Goal: Task Accomplishment & Management: Manage account settings

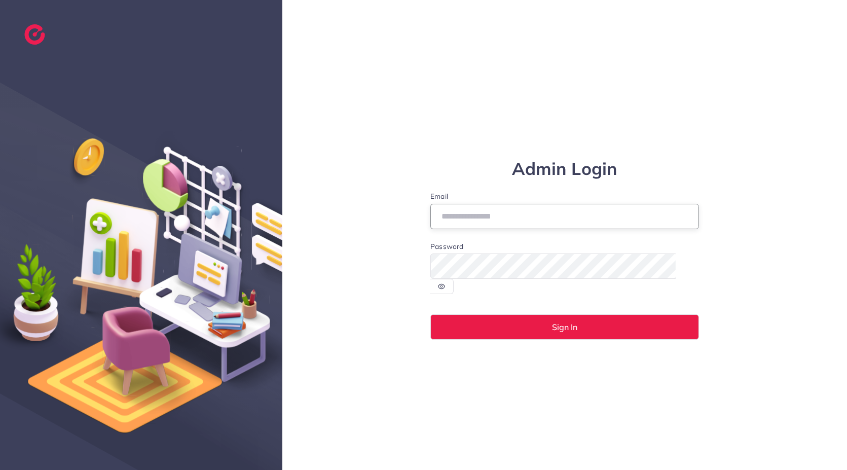
click at [471, 229] on input "Email" at bounding box center [564, 216] width 269 height 25
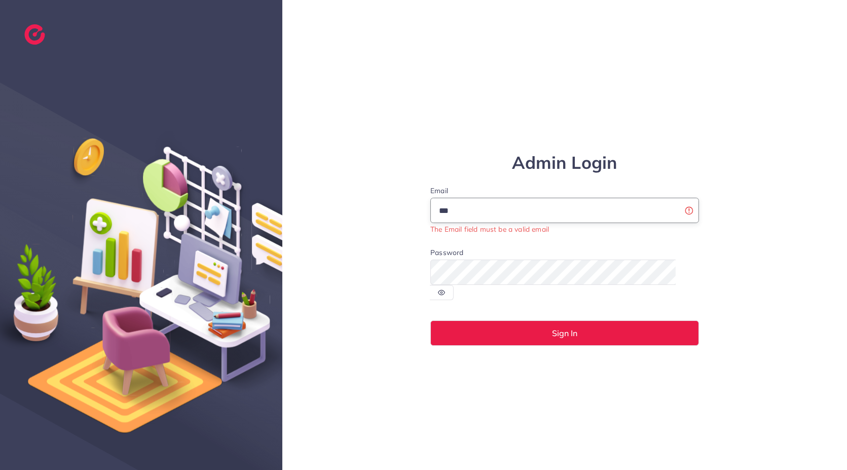
type input "**********"
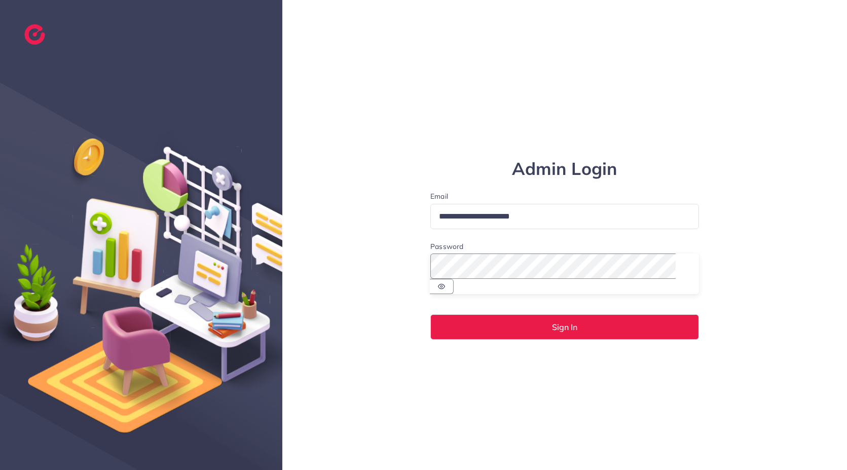
click at [430, 314] on button "Sign In" at bounding box center [564, 326] width 269 height 25
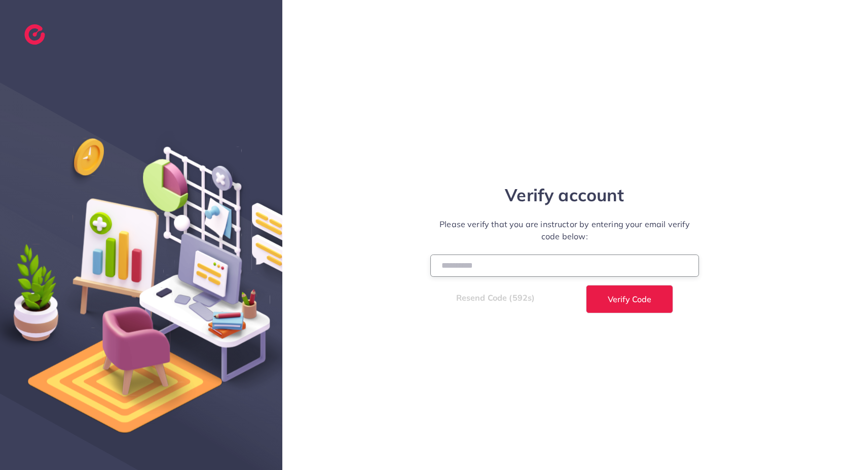
click at [466, 262] on input "number" at bounding box center [564, 266] width 269 height 22
type input "******"
click at [586, 285] on button "Verify Code" at bounding box center [629, 299] width 87 height 28
select select "*"
select select "****"
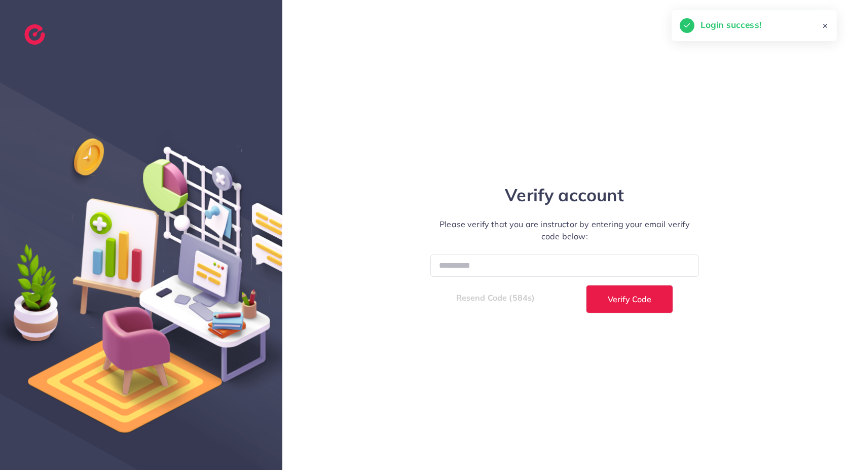
select select "*"
select select "****"
select select "*"
select select "****"
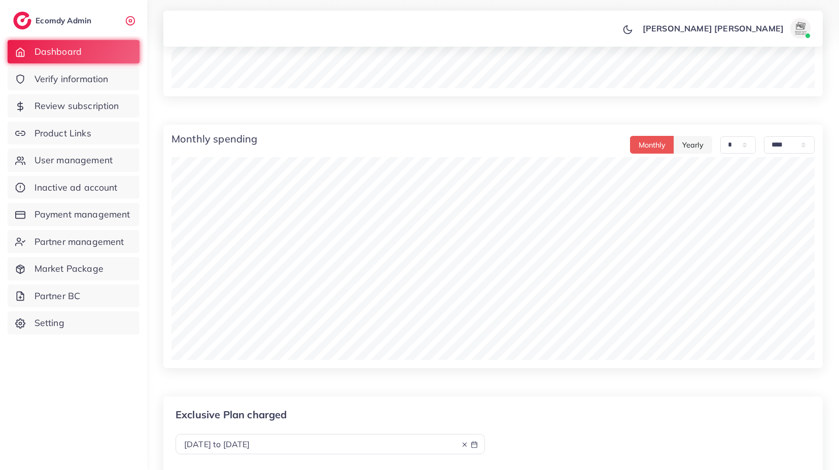
scroll to position [602, 0]
click at [89, 156] on span "User management" at bounding box center [76, 160] width 78 height 13
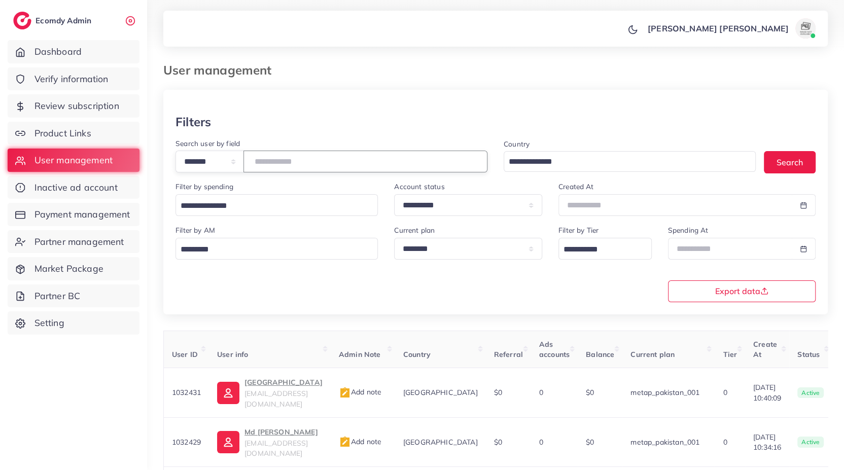
paste input "*******"
click at [361, 153] on input "number" at bounding box center [365, 162] width 244 height 22
type input "*******"
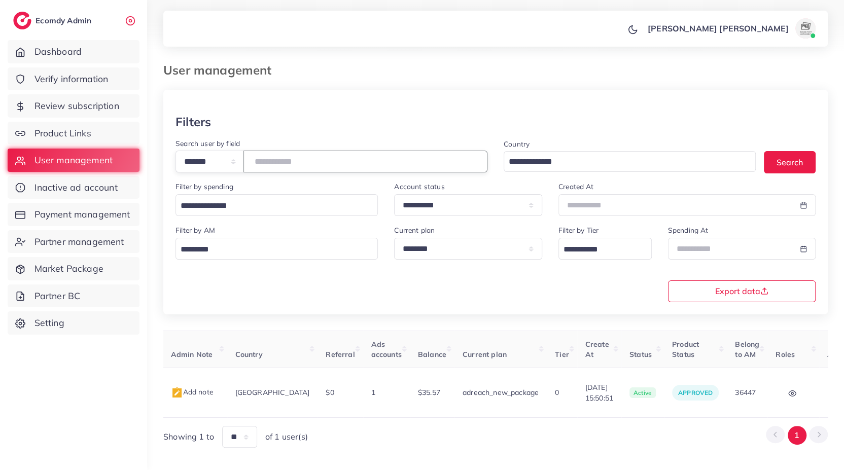
scroll to position [0, 189]
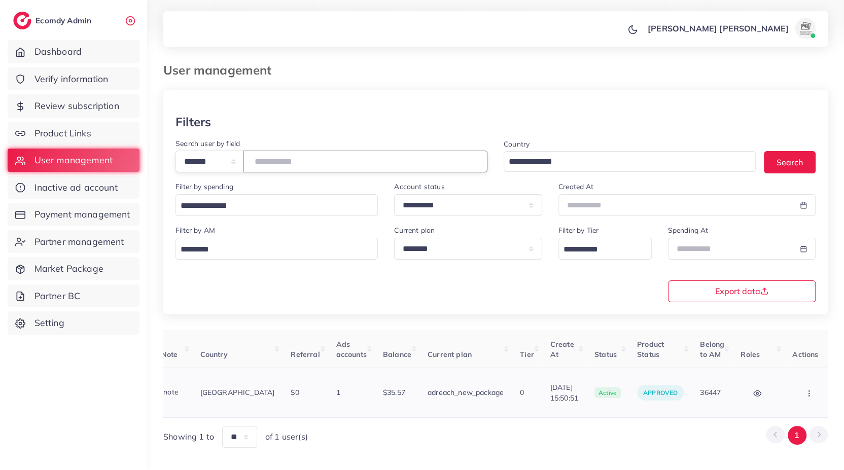
click at [805, 383] on button "button" at bounding box center [809, 392] width 35 height 23
click at [791, 389] on link "Assign to AM" at bounding box center [787, 400] width 84 height 22
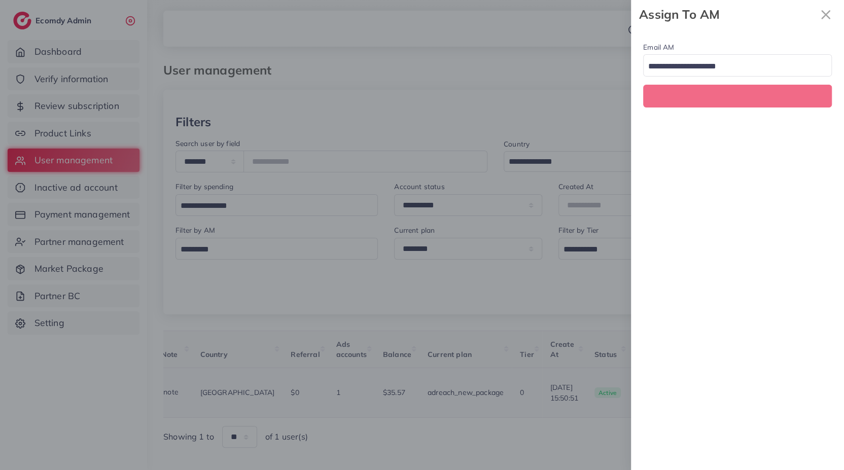
scroll to position [0, 189]
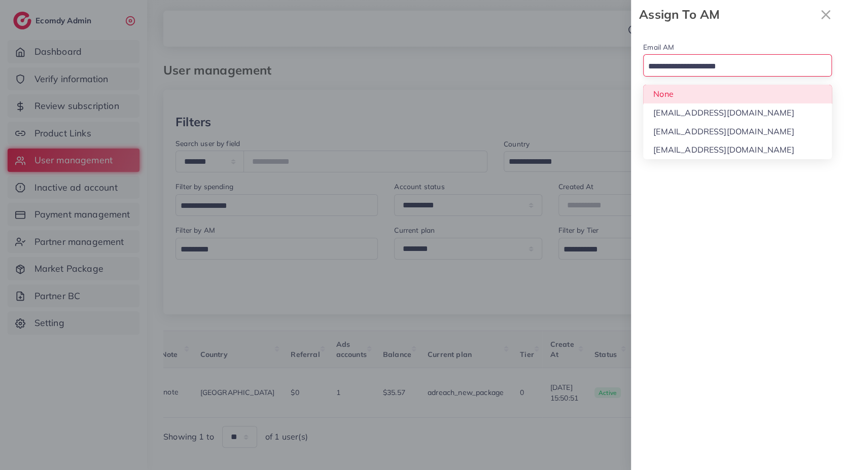
click at [687, 64] on input "Search for option" at bounding box center [731, 67] width 174 height 16
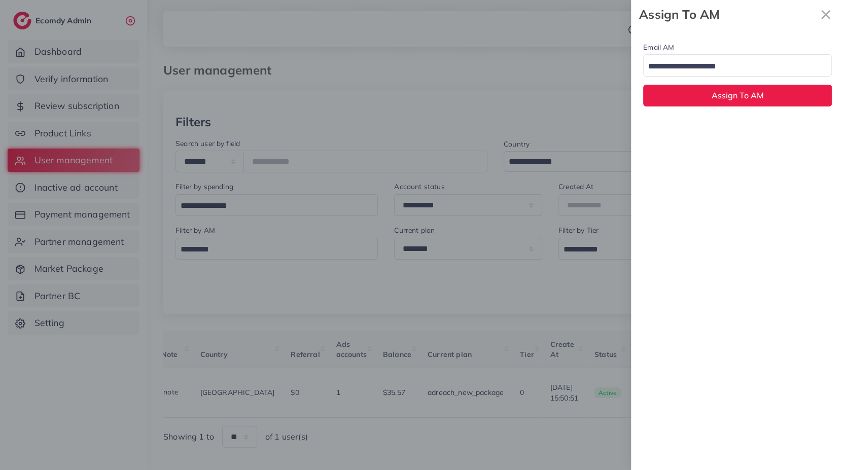
click at [524, 70] on div at bounding box center [422, 235] width 844 height 470
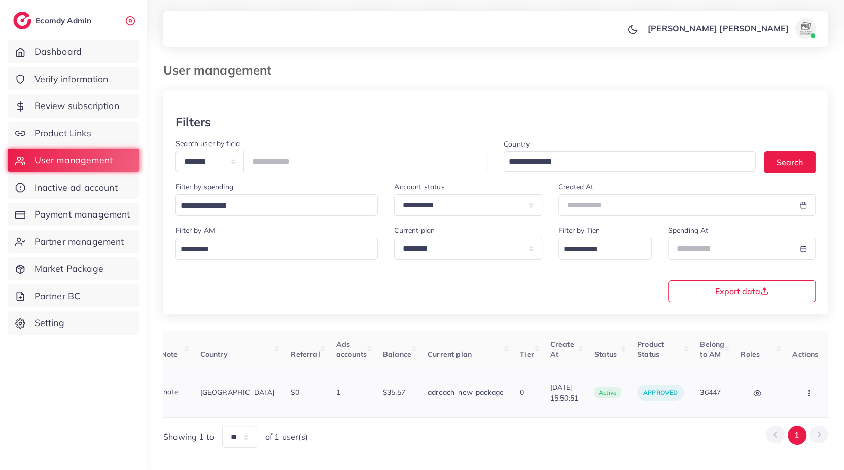
click at [806, 389] on button "button" at bounding box center [809, 392] width 35 height 23
click at [806, 389] on link "Assign to AM" at bounding box center [787, 400] width 84 height 22
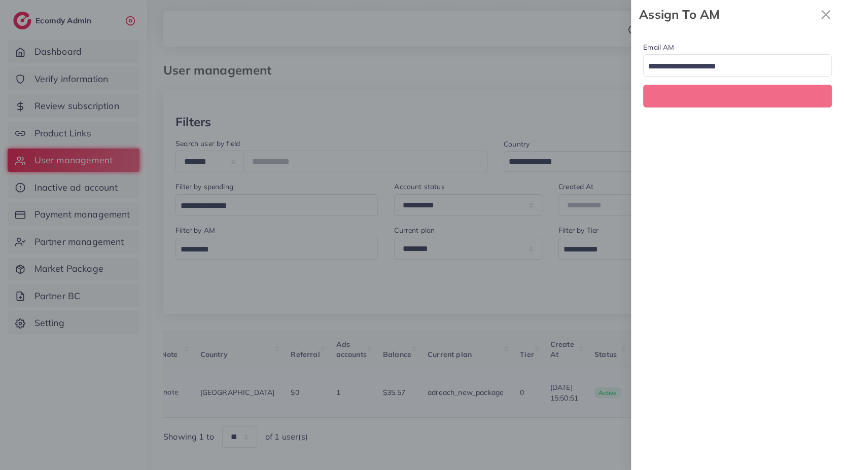
scroll to position [0, 189]
click at [711, 76] on div "Loading..." at bounding box center [737, 65] width 189 height 22
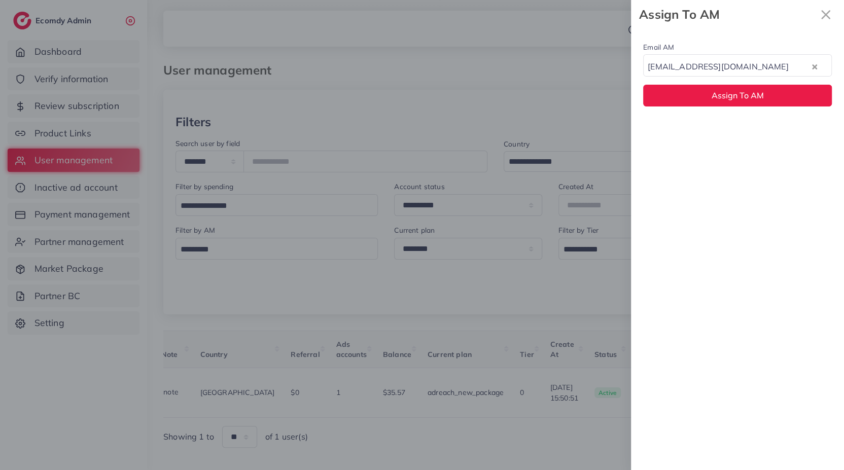
click at [686, 129] on div "Email AM natashashahid163@gmail.com Loading... None hadibaaslam@gmail.com natas…" at bounding box center [737, 249] width 213 height 441
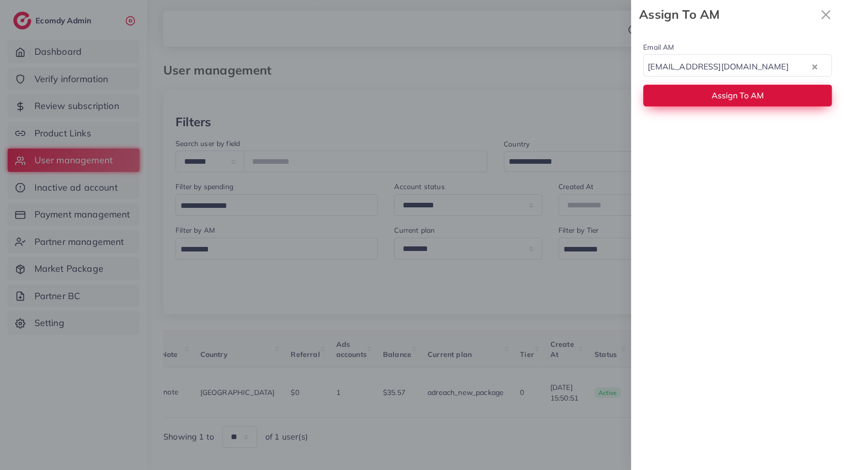
click at [697, 93] on button "Assign To AM" at bounding box center [737, 96] width 189 height 22
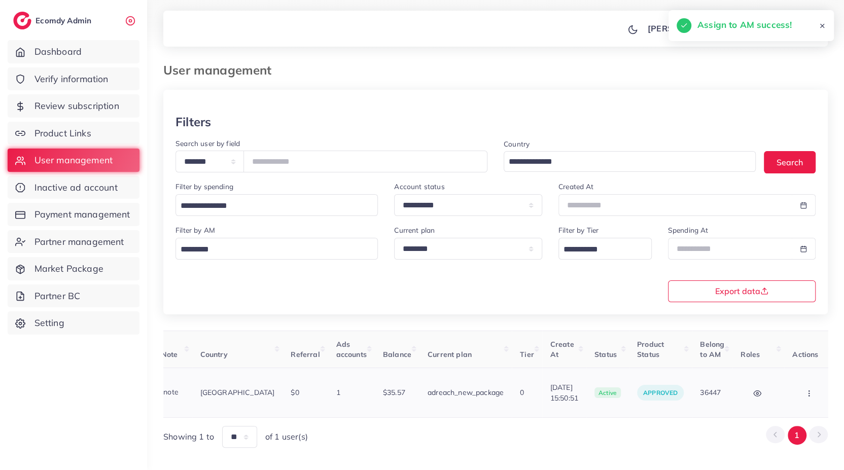
scroll to position [0, 0]
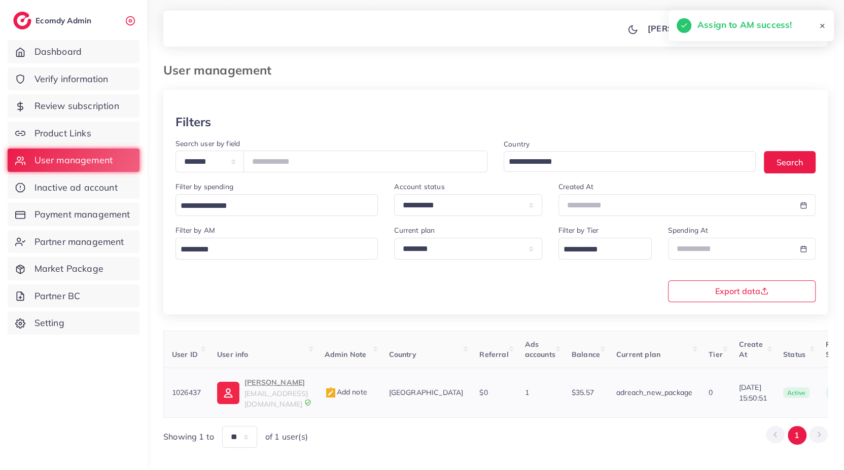
click at [260, 379] on p "Raza Khan" at bounding box center [275, 382] width 63 height 12
click at [237, 158] on select "**********" at bounding box center [209, 162] width 68 height 22
select select "**********"
click at [175, 151] on select "**********" at bounding box center [209, 162] width 68 height 22
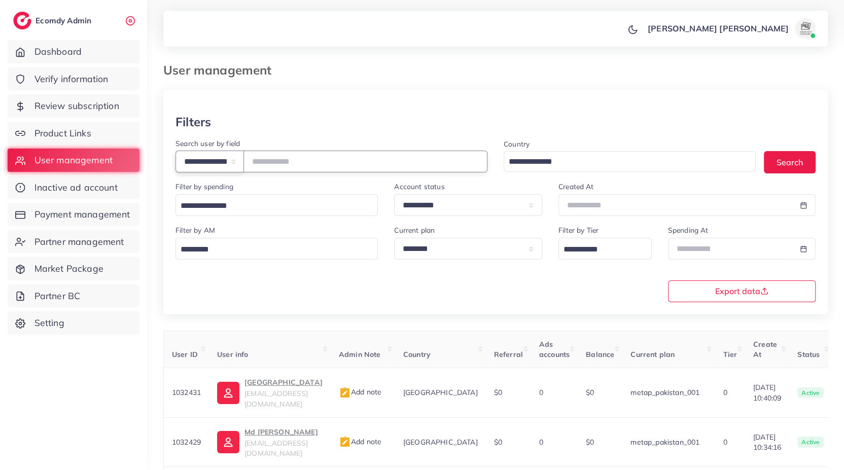
click at [244, 165] on select "**********" at bounding box center [209, 162] width 68 height 22
select select "**********"
click at [175, 151] on select "**********" at bounding box center [209, 162] width 68 height 22
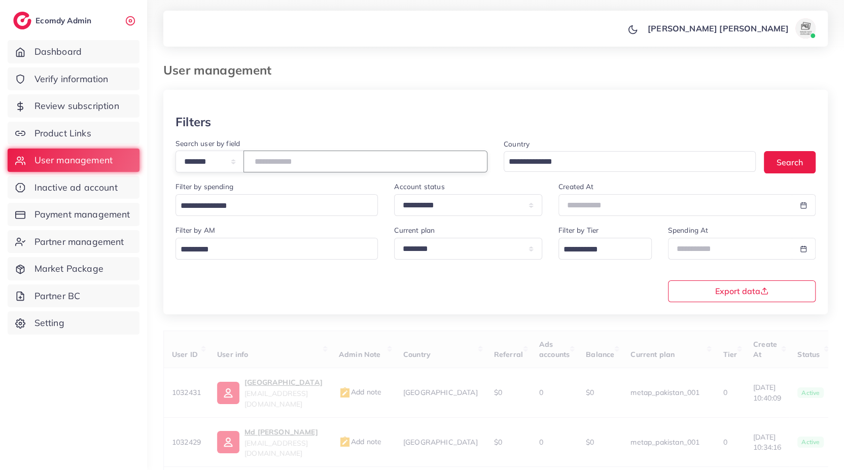
click at [294, 168] on input "number" at bounding box center [365, 162] width 244 height 22
paste input "*******"
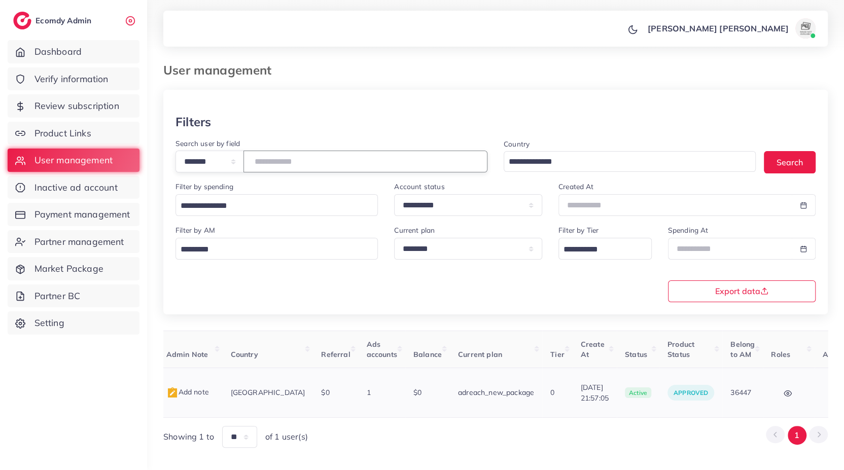
scroll to position [0, 189]
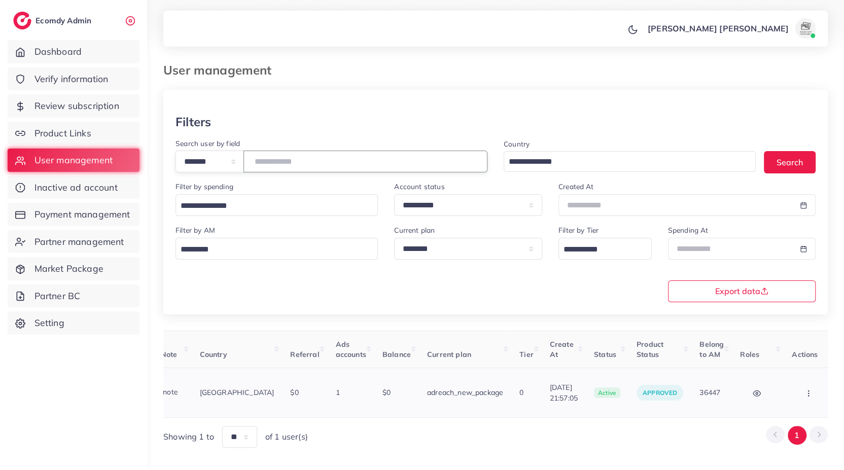
click at [804, 389] on icon "button" at bounding box center [808, 393] width 8 height 8
click at [799, 389] on link "Assign to AM" at bounding box center [787, 400] width 84 height 22
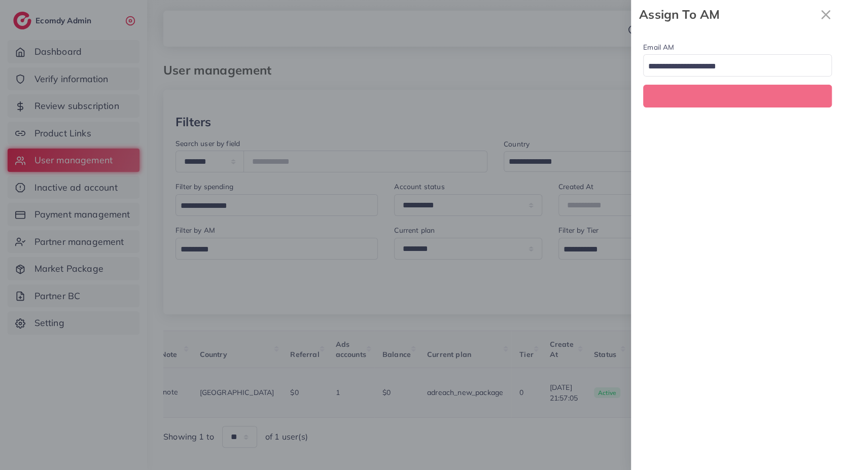
scroll to position [0, 189]
click at [711, 70] on input "Search for option" at bounding box center [731, 67] width 174 height 16
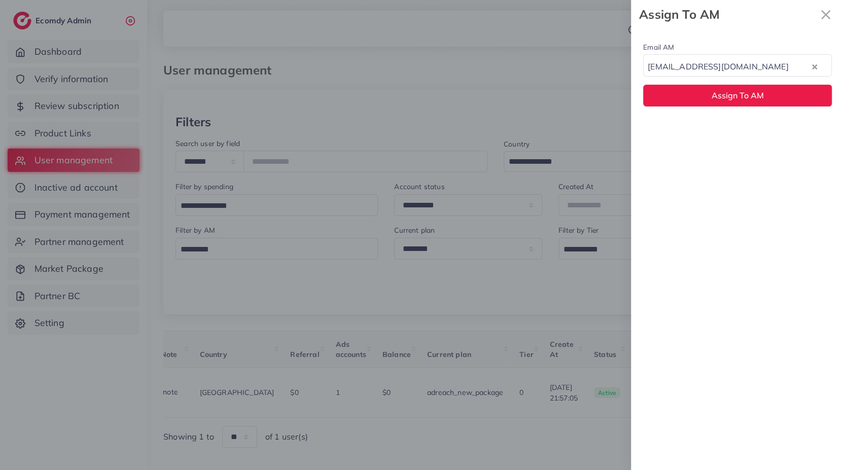
click at [694, 116] on div "Email AM hadibaaslam@gmail.com Loading... None hadibaaslam@gmail.com natashasha…" at bounding box center [737, 74] width 213 height 90
click at [820, 13] on icon "x" at bounding box center [825, 15] width 20 height 20
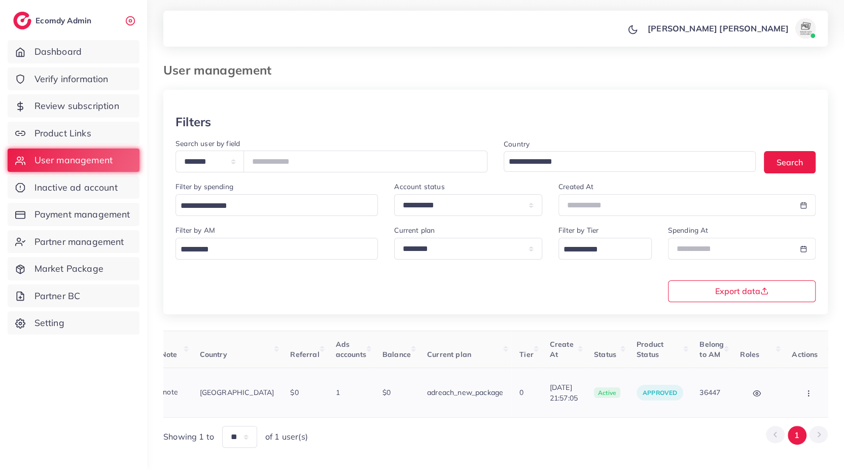
click at [804, 389] on icon "button" at bounding box center [808, 393] width 8 height 8
click at [0, 0] on link "Assign to AM" at bounding box center [0, 0] width 0 height 0
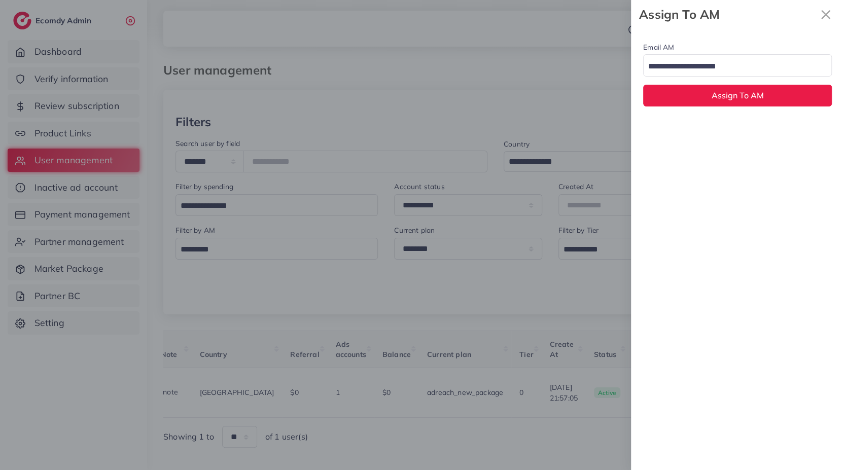
click at [682, 76] on div "Loading..." at bounding box center [737, 65] width 189 height 22
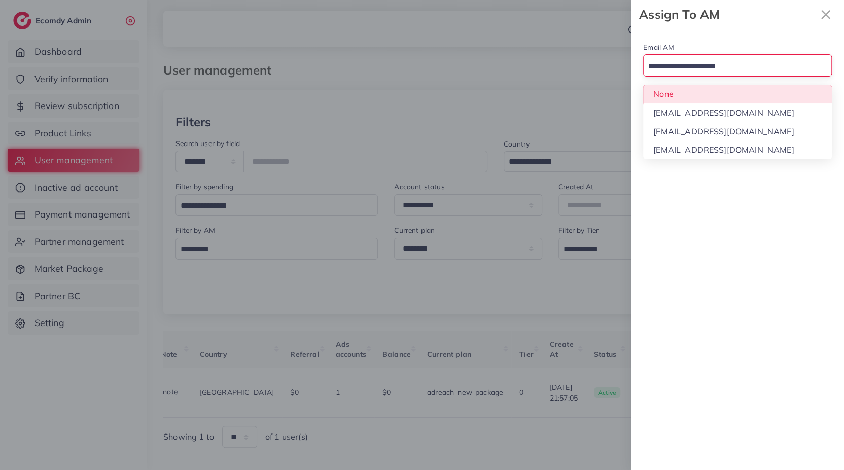
click at [685, 33] on div "Email AM Loading... None hadibaaslam@gmail.com natashashahid163@gmail.com wajah…" at bounding box center [737, 74] width 213 height 90
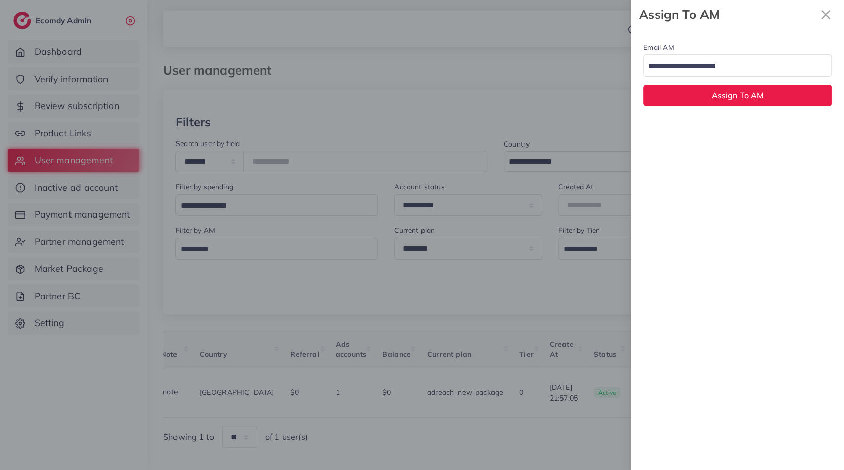
click at [685, 33] on div "Email AM Loading... Assign To AM" at bounding box center [737, 74] width 213 height 90
click at [679, 68] on input "Search for option" at bounding box center [731, 67] width 174 height 16
drag, startPoint x: 708, startPoint y: 18, endPoint x: 701, endPoint y: 18, distance: 7.6
click at [701, 18] on strong "Assign To AM" at bounding box center [727, 15] width 176 height 18
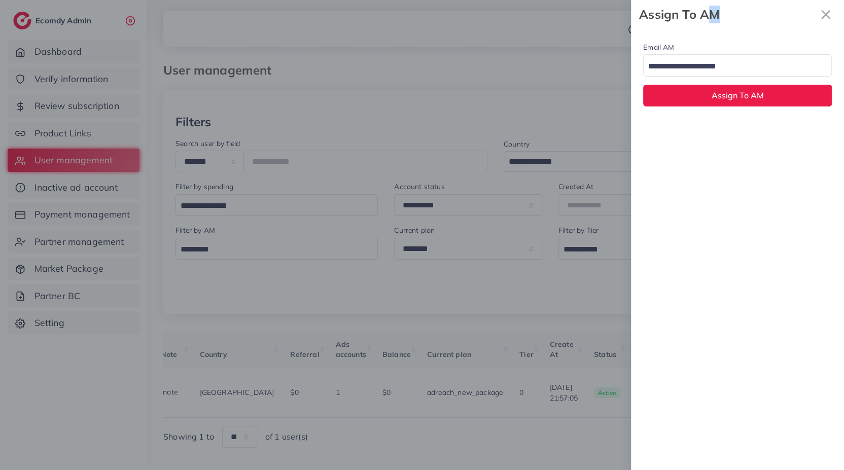
drag, startPoint x: 706, startPoint y: 14, endPoint x: 718, endPoint y: 15, distance: 12.2
click at [718, 15] on strong "Assign To AM" at bounding box center [727, 15] width 176 height 18
drag, startPoint x: 718, startPoint y: 15, endPoint x: 708, endPoint y: 16, distance: 9.7
click at [708, 16] on strong "Assign To AM" at bounding box center [727, 15] width 176 height 18
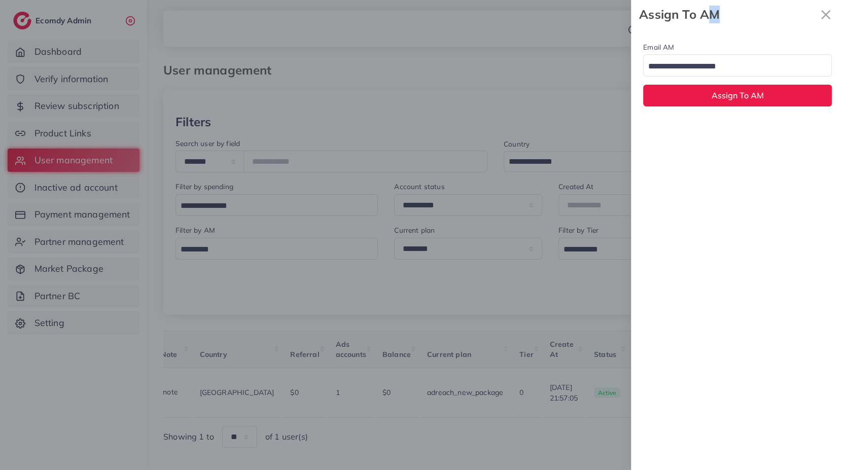
click at [708, 16] on strong "Assign To AM" at bounding box center [727, 15] width 176 height 18
drag, startPoint x: 708, startPoint y: 16, endPoint x: 730, endPoint y: 21, distance: 22.3
click at [730, 21] on strong "Assign To AM" at bounding box center [727, 15] width 176 height 18
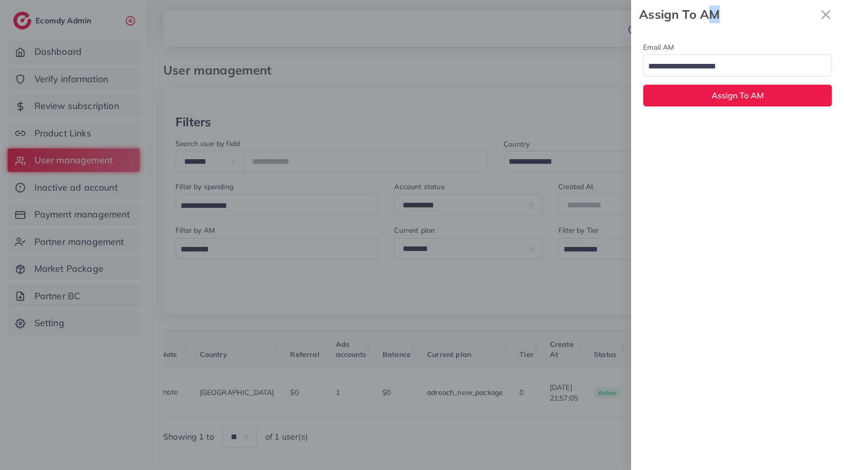
drag, startPoint x: 708, startPoint y: 15, endPoint x: 725, endPoint y: 15, distance: 16.2
click at [725, 15] on strong "Assign To AM" at bounding box center [727, 15] width 176 height 18
click at [702, 70] on input "Search for option" at bounding box center [731, 67] width 174 height 16
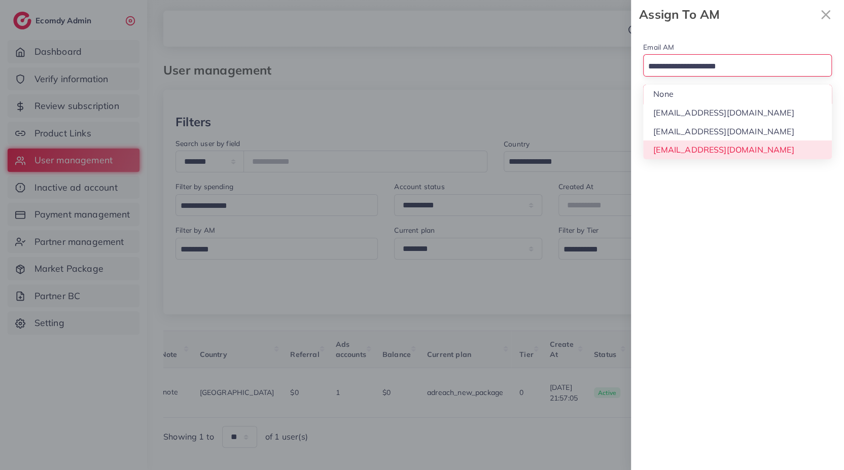
click at [684, 141] on div "Email AM Loading... None hadibaaslam@gmail.com natashashahid163@gmail.com wajah…" at bounding box center [737, 249] width 213 height 441
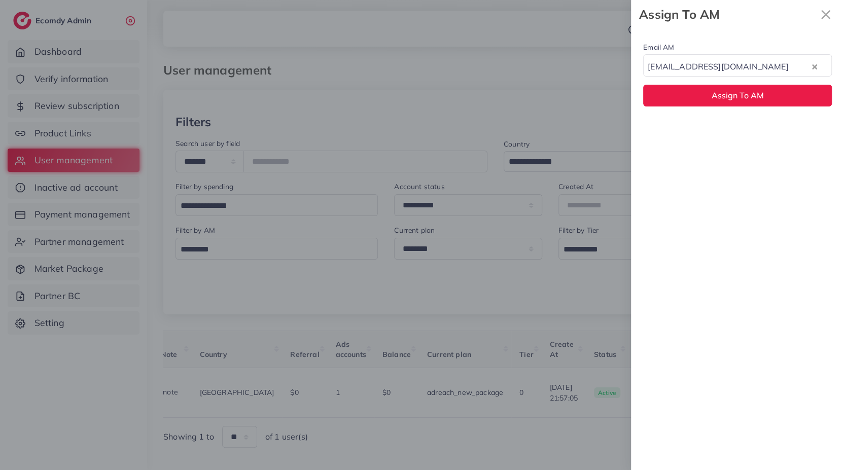
click at [705, 57] on div "wajahat@adreach.agency" at bounding box center [726, 66] width 167 height 18
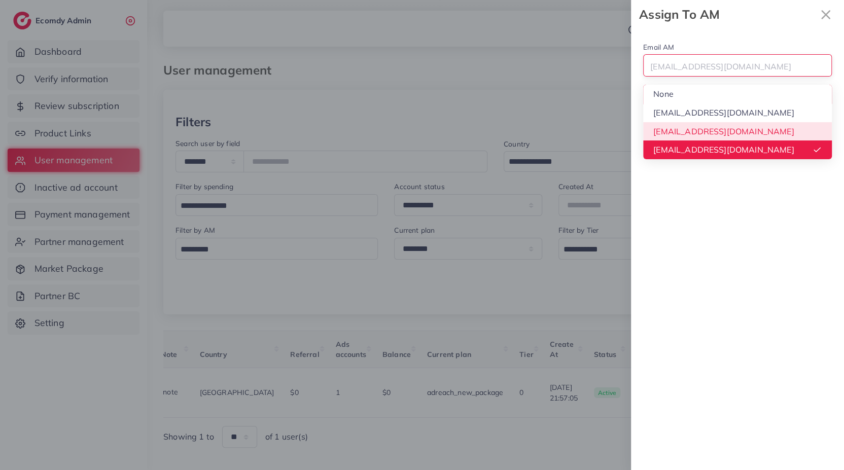
click at [685, 135] on div "Email AM wajahat@adreach.agency Loading... None hadibaaslam@gmail.com natashash…" at bounding box center [737, 249] width 213 height 441
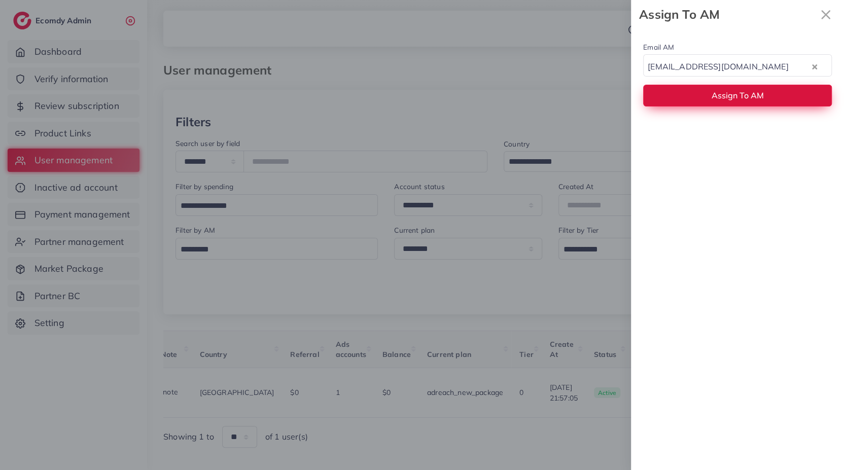
click at [710, 95] on button "Assign To AM" at bounding box center [737, 96] width 189 height 22
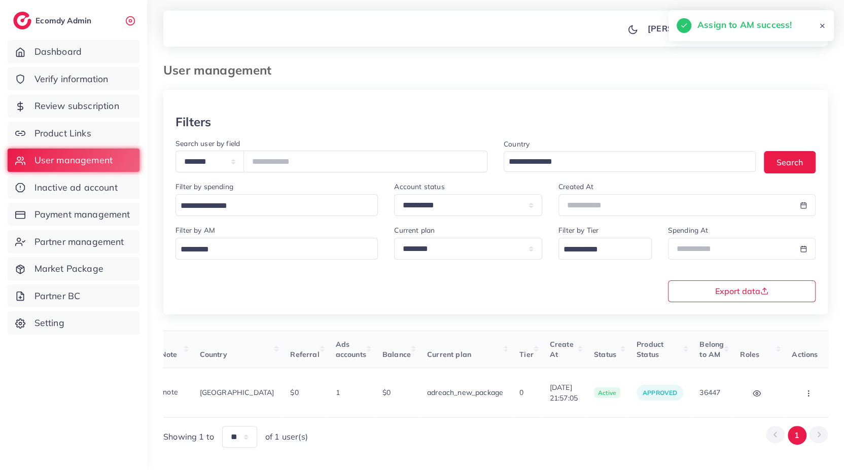
scroll to position [0, 0]
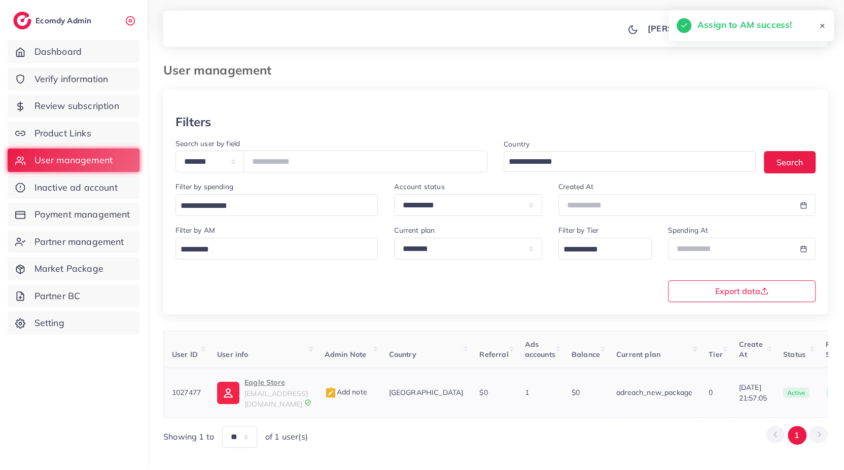
click at [276, 387] on p "Eagle Store" at bounding box center [275, 382] width 63 height 12
click at [306, 160] on input "*******" at bounding box center [365, 162] width 244 height 22
paste input "number"
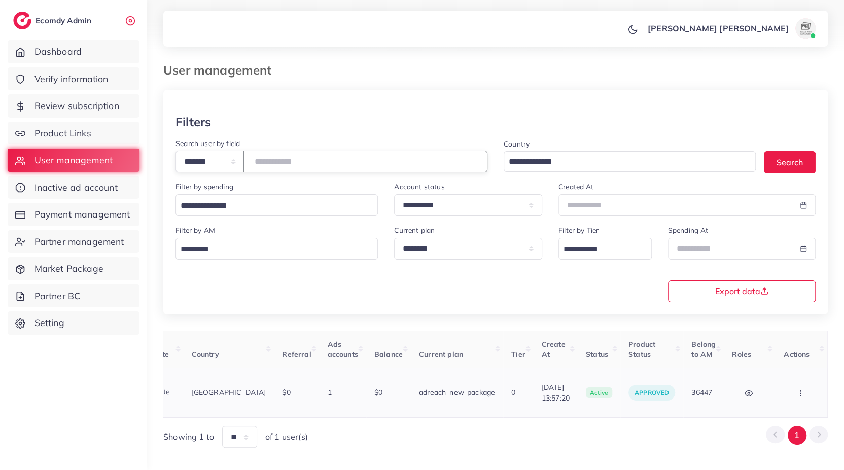
click at [804, 387] on button "button" at bounding box center [800, 392] width 35 height 23
click at [804, 389] on link "Assign to AM" at bounding box center [779, 400] width 84 height 22
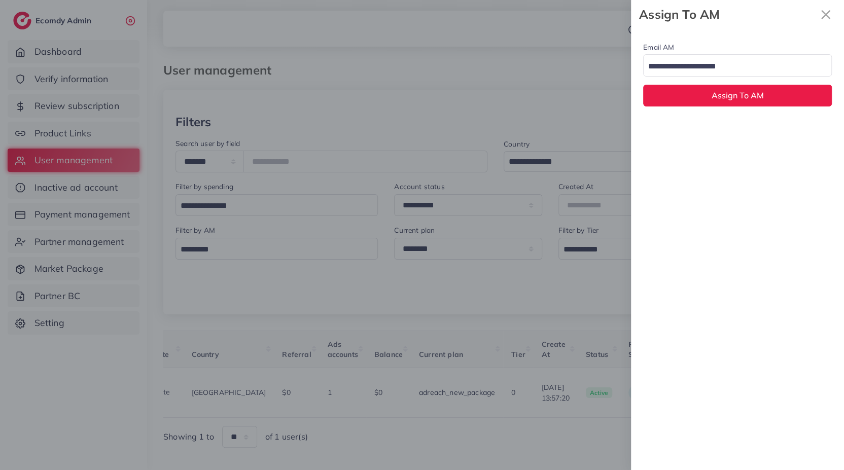
click at [679, 77] on div "Email AM Loading... Assign To AM" at bounding box center [737, 74] width 213 height 90
click at [680, 65] on input "Search for option" at bounding box center [731, 67] width 174 height 16
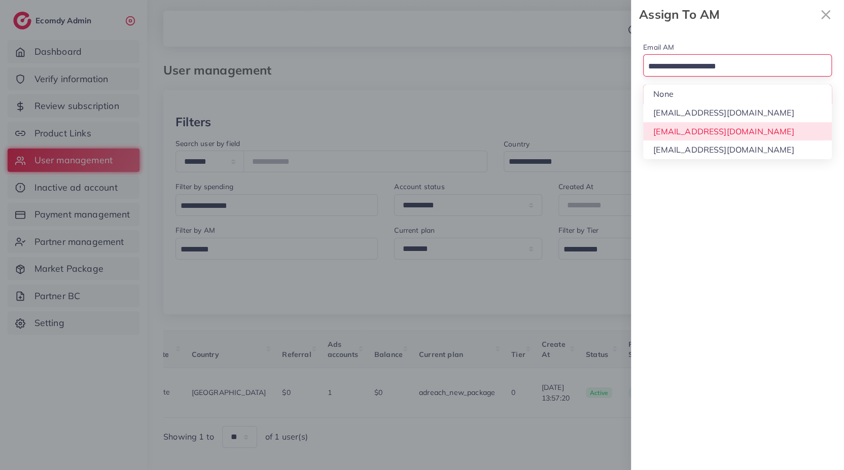
click at [688, 131] on div "Email AM Loading... None hadibaaslam@gmail.com natashashahid163@gmail.com wajah…" at bounding box center [737, 249] width 213 height 441
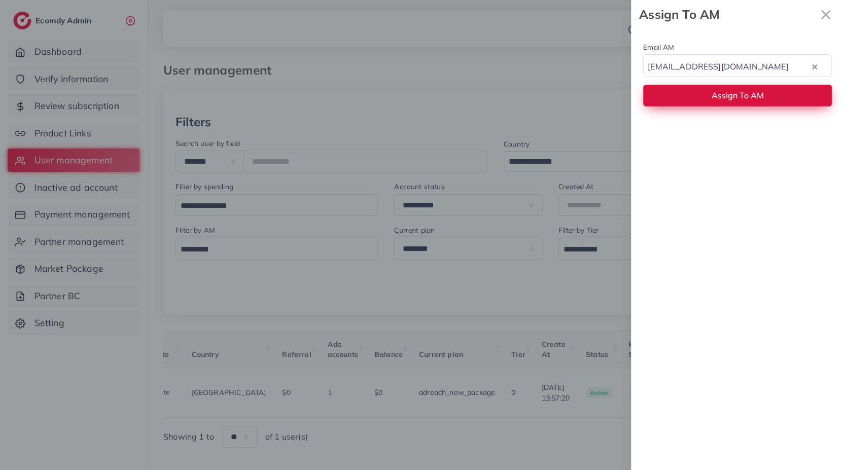
click at [700, 95] on button "Assign To AM" at bounding box center [737, 96] width 189 height 22
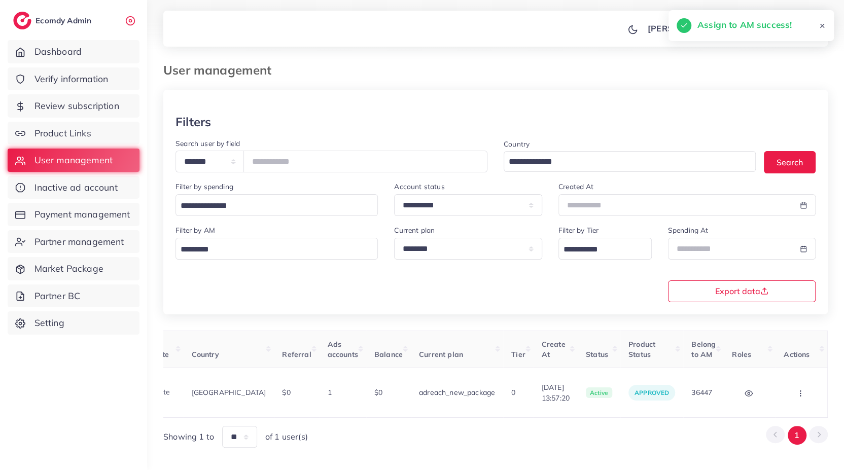
scroll to position [0, 0]
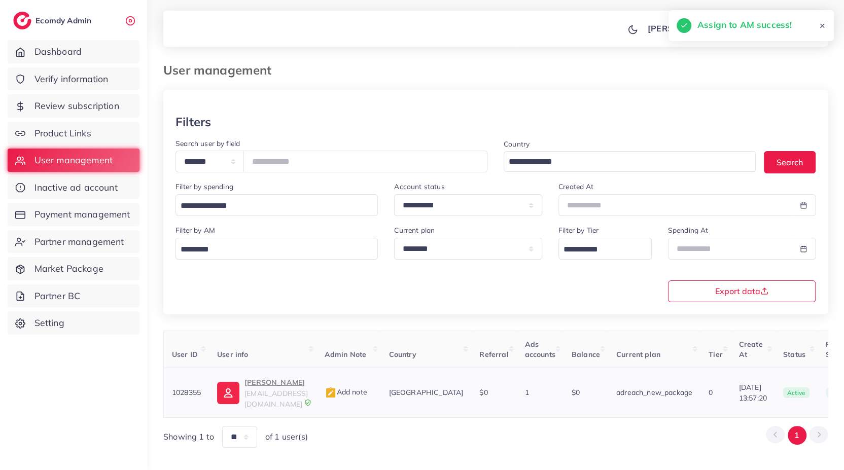
click at [285, 384] on p "Muhammad Hassan" at bounding box center [275, 382] width 63 height 12
click at [300, 156] on input "*******" at bounding box center [365, 162] width 244 height 22
paste input "number"
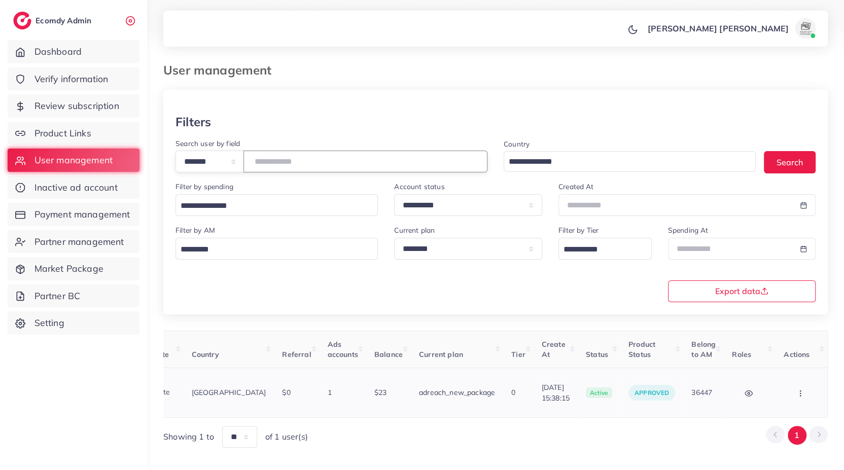
click at [806, 389] on button "button" at bounding box center [800, 392] width 35 height 23
click at [806, 389] on link "Assign to AM" at bounding box center [779, 400] width 84 height 22
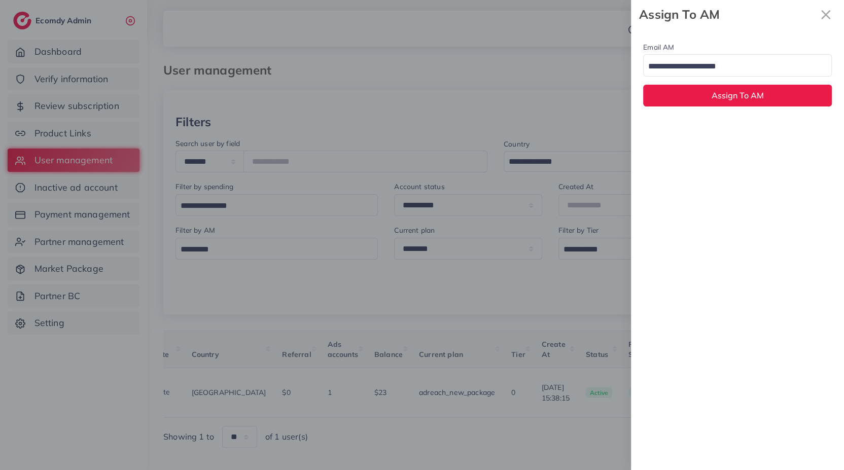
click at [685, 67] on input "Search for option" at bounding box center [731, 67] width 174 height 16
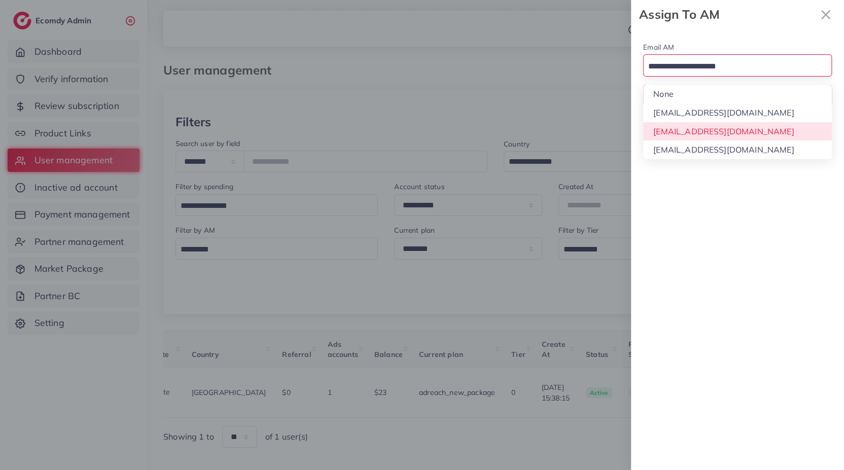
click at [680, 125] on div "Email AM Loading... None hadibaaslam@gmail.com natashashahid163@gmail.com wajah…" at bounding box center [737, 249] width 213 height 441
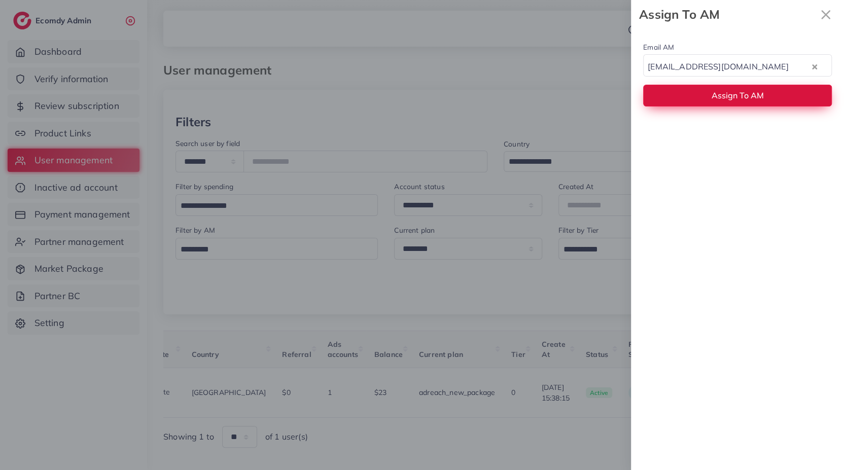
click at [680, 94] on button "Assign To AM" at bounding box center [737, 96] width 189 height 22
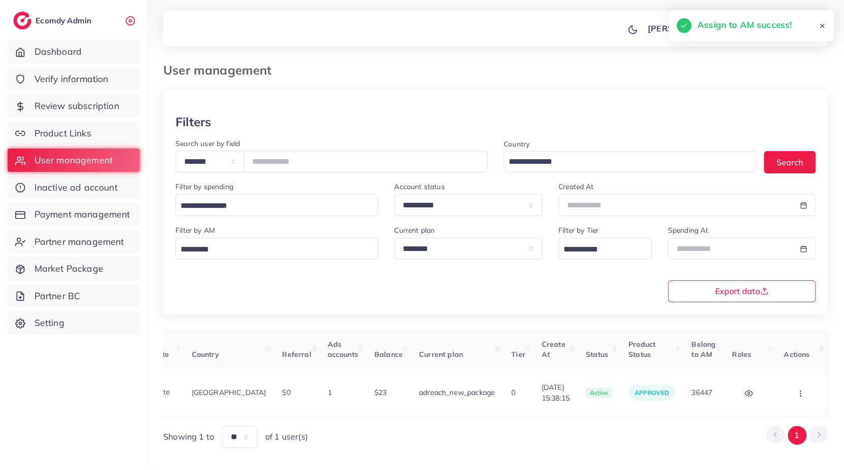
scroll to position [0, 0]
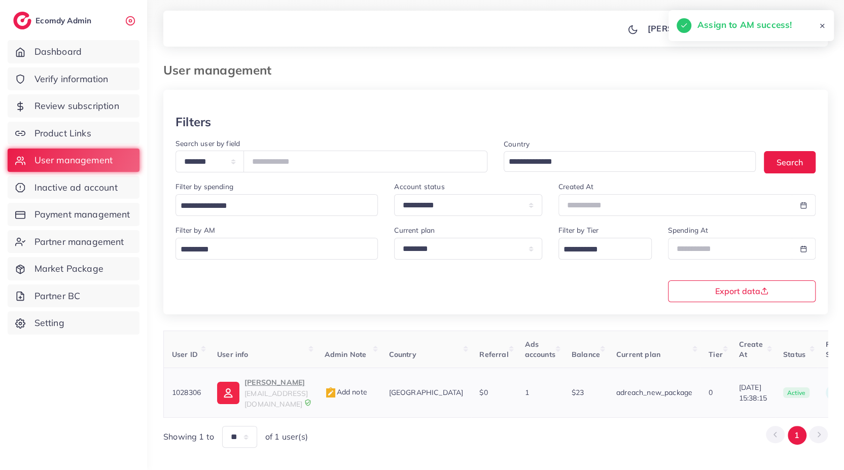
click at [256, 386] on p "MAAZ" at bounding box center [275, 382] width 63 height 12
click at [308, 168] on input "*******" at bounding box center [365, 162] width 244 height 22
paste input "number"
type input "*******"
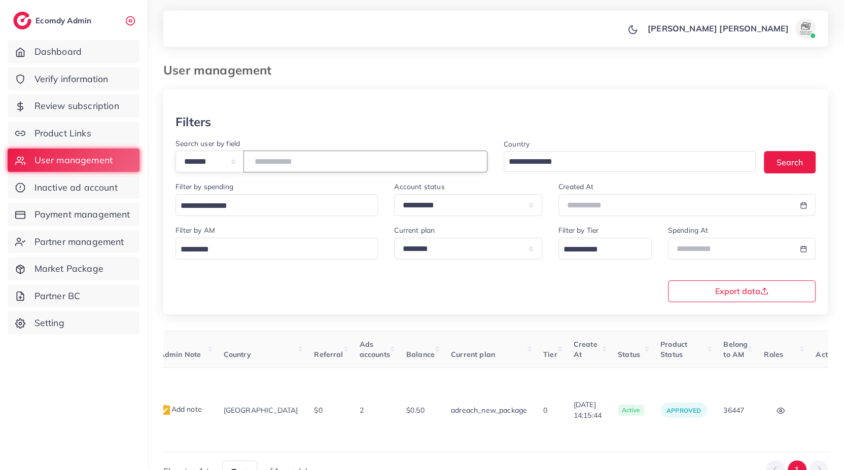
scroll to position [0, 192]
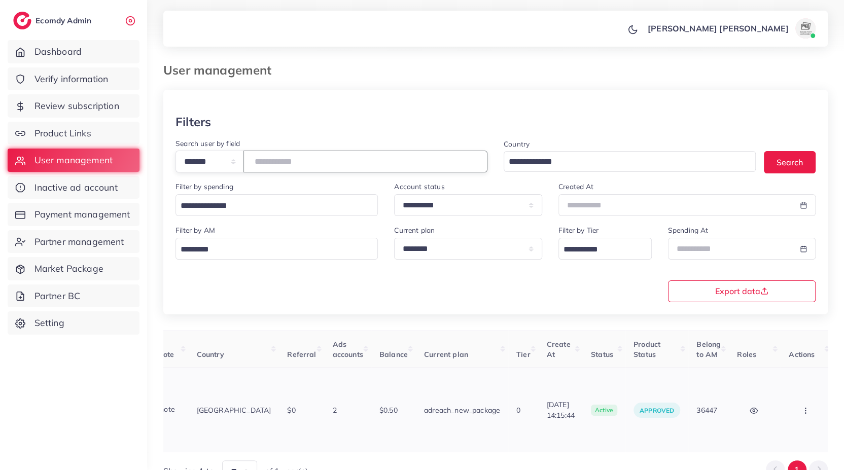
click at [801, 399] on button "button" at bounding box center [805, 410] width 35 height 23
click at [801, 406] on link "Assign to AM" at bounding box center [784, 417] width 84 height 22
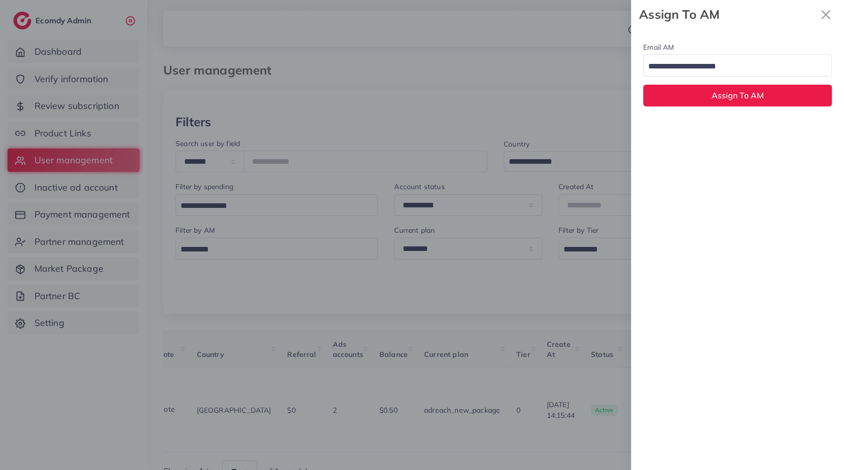
click at [698, 61] on input "Search for option" at bounding box center [731, 67] width 174 height 16
click at [699, 125] on div "Email AM natashashahid163@gmail.com Loading... None hadibaaslam@gmail.com natas…" at bounding box center [737, 249] width 213 height 441
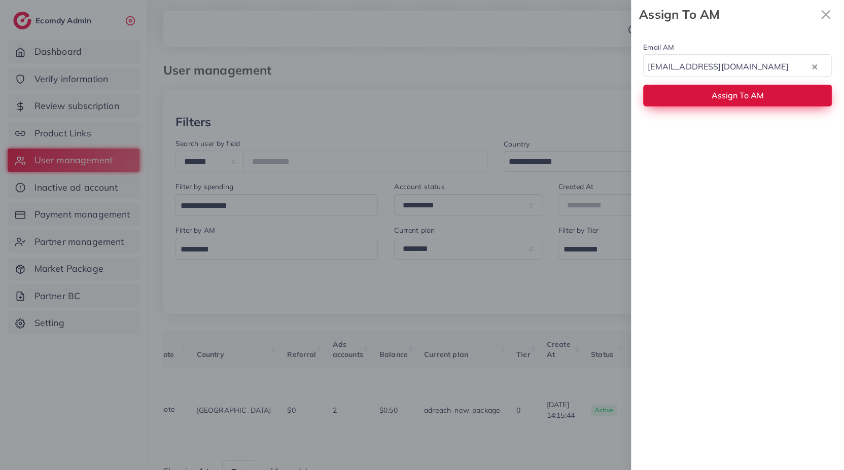
click at [703, 102] on button "Assign To AM" at bounding box center [737, 96] width 189 height 22
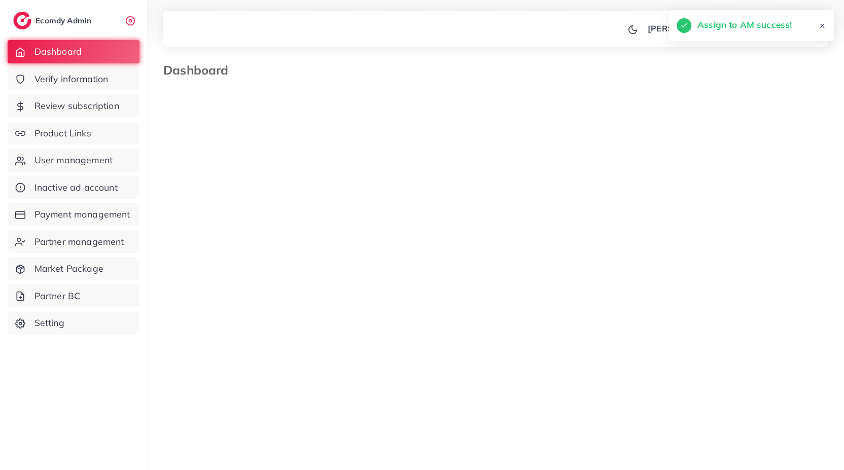
select select "*"
select select "****"
select select "*"
select select "****"
select select "*"
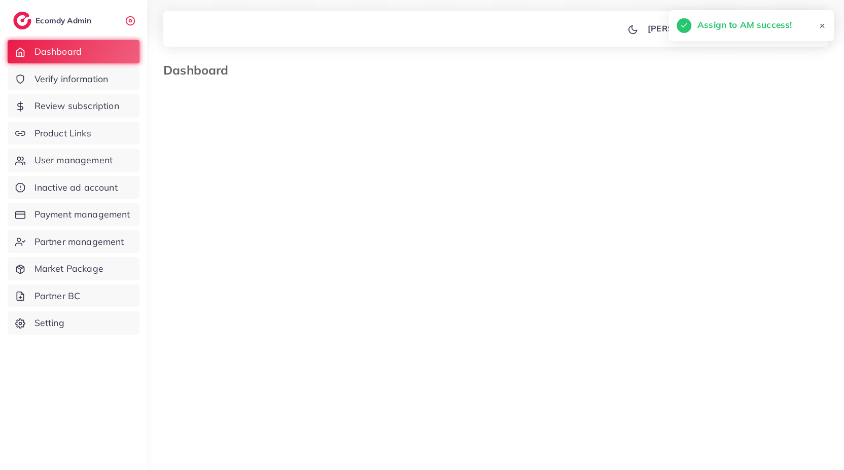
select select "****"
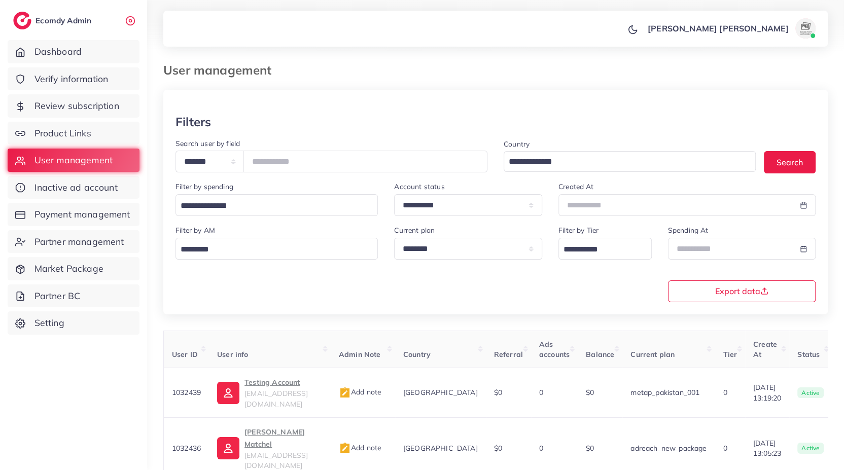
click at [276, 386] on p "Testing Account" at bounding box center [283, 382] width 78 height 12
click at [293, 168] on input "number" at bounding box center [365, 162] width 244 height 22
paste input "*******"
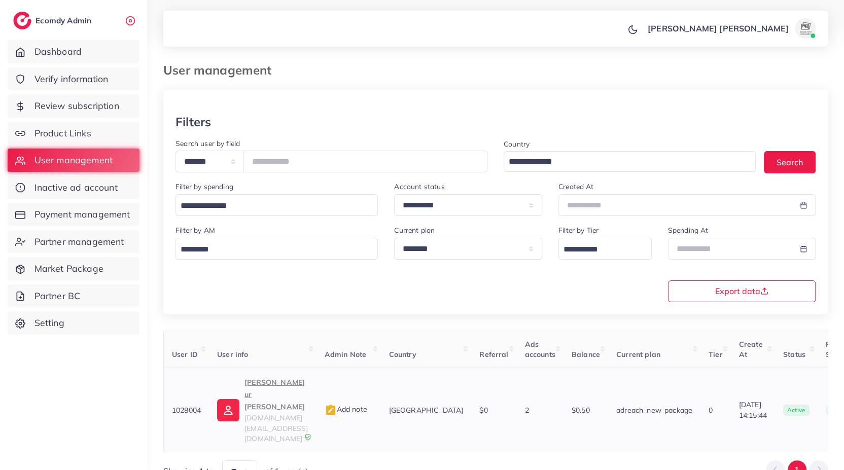
click at [254, 384] on p "Tanzeel ur Rehman" at bounding box center [275, 394] width 63 height 37
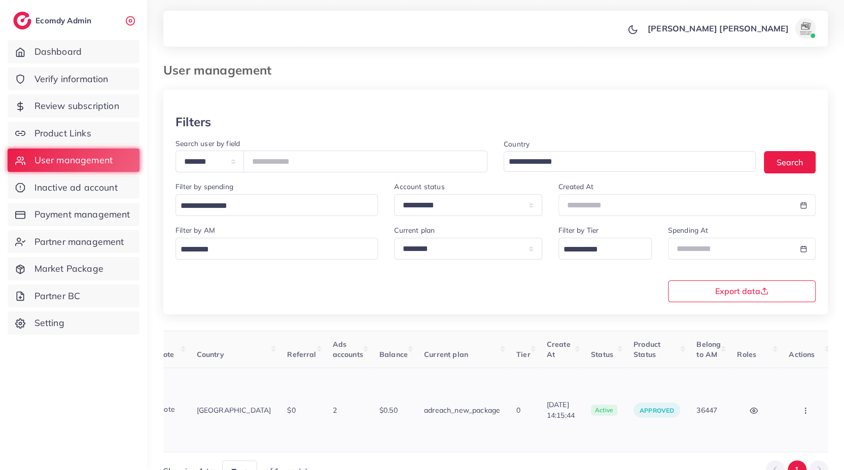
click at [801, 407] on icon "button" at bounding box center [805, 411] width 8 height 8
click at [801, 406] on link "Assign to AM" at bounding box center [784, 417] width 84 height 22
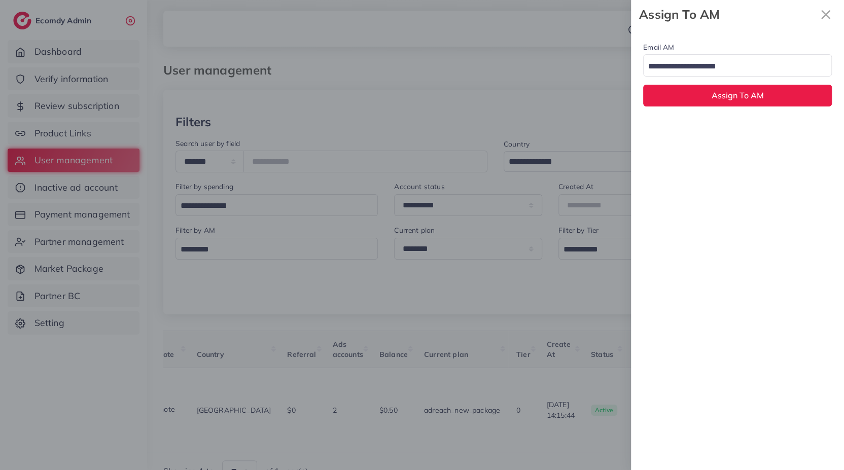
click at [709, 54] on div "Loading..." at bounding box center [737, 65] width 189 height 22
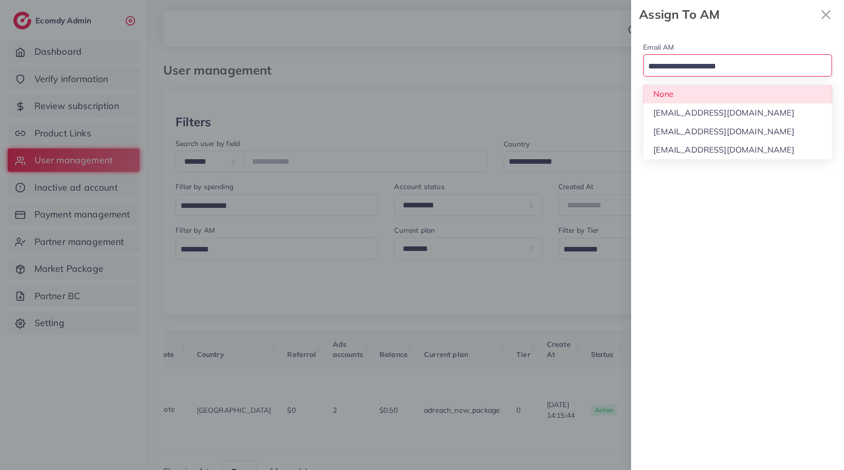
click at [684, 90] on div "Email AM Loading... None hadibaaslam@gmail.com natashashahid163@gmail.com wajah…" at bounding box center [737, 74] width 213 height 90
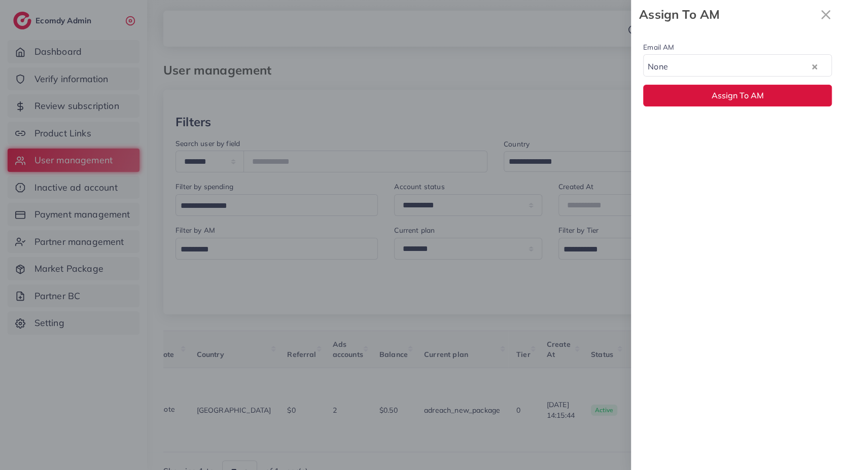
click at [684, 90] on button "Assign To AM" at bounding box center [737, 96] width 189 height 22
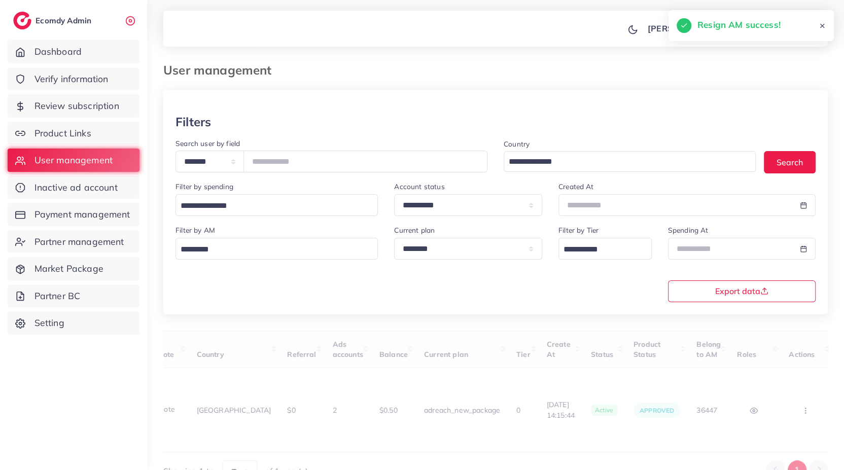
click at [714, 70] on div at bounding box center [751, 72] width 170 height 19
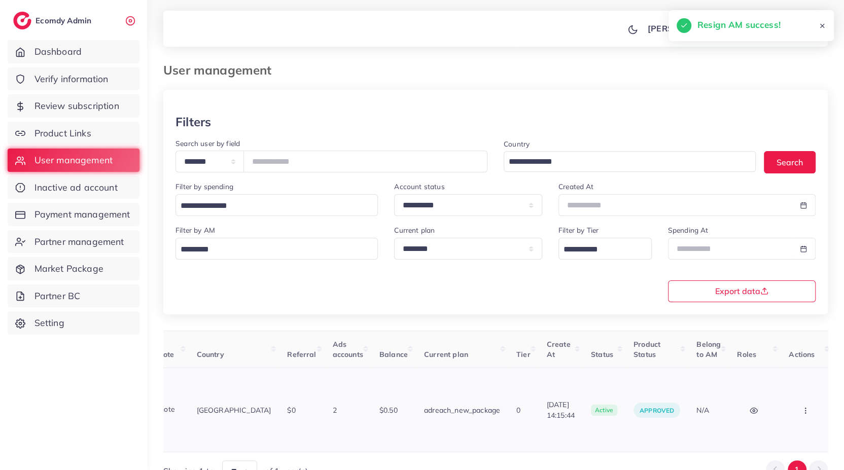
click at [802, 399] on button "button" at bounding box center [805, 410] width 35 height 23
click at [802, 406] on link "Assign to AM" at bounding box center [784, 417] width 84 height 22
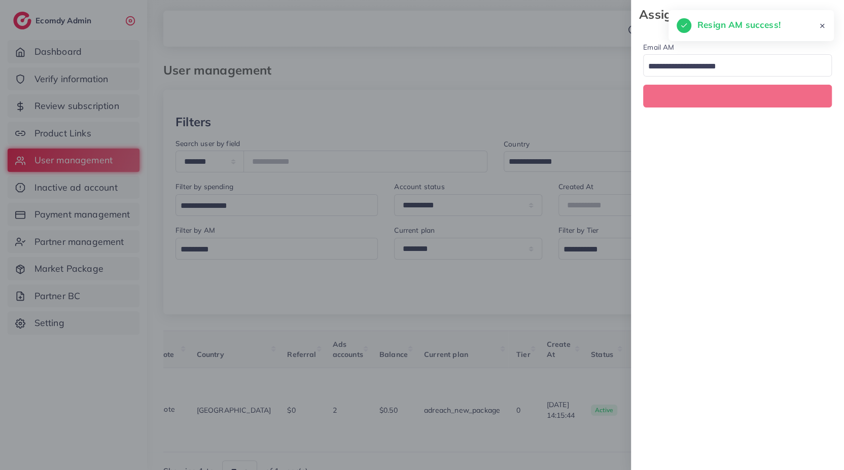
scroll to position [0, 192]
click at [707, 70] on input "Search for option" at bounding box center [731, 67] width 174 height 16
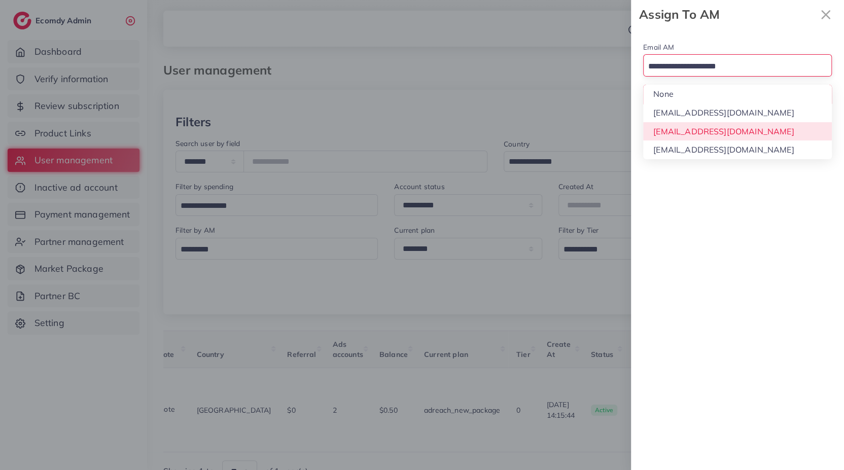
click at [697, 129] on div "Email AM Loading... None hadibaaslam@gmail.com natashashahid163@gmail.com wajah…" at bounding box center [737, 249] width 213 height 441
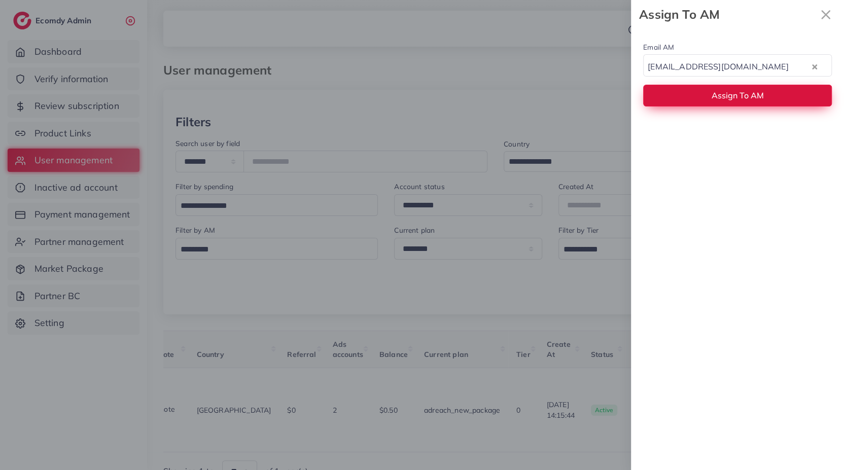
click at [697, 99] on button "Assign To AM" at bounding box center [737, 96] width 189 height 22
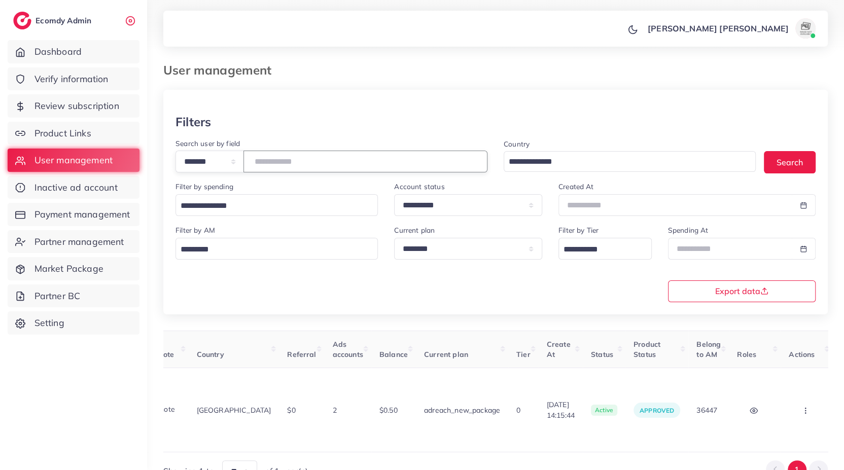
click at [355, 163] on input "*******" at bounding box center [365, 162] width 244 height 22
paste input "number"
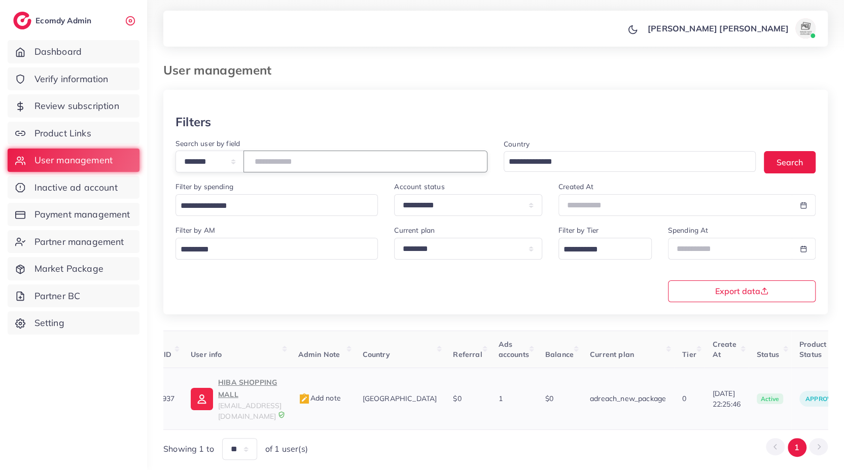
scroll to position [0, 0]
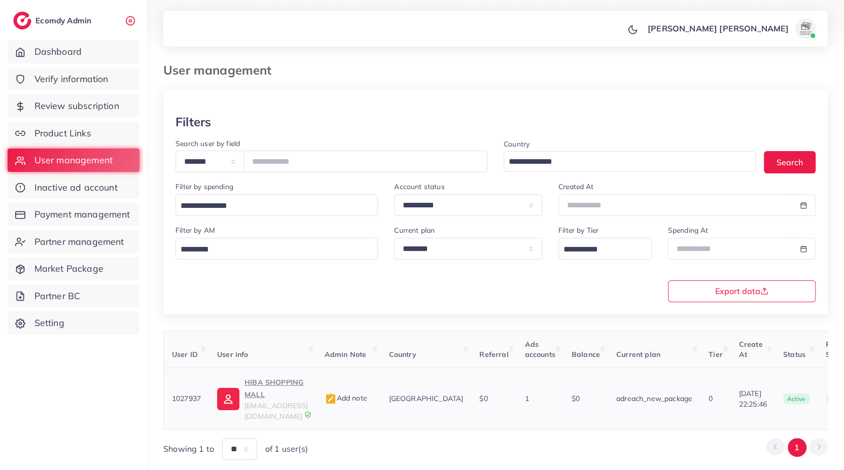
click at [276, 386] on p "HIBA SHOPPING MALL" at bounding box center [275, 388] width 63 height 24
click at [279, 390] on p "HIBA SHOPPING MALL" at bounding box center [275, 388] width 63 height 24
click at [298, 167] on input "*******" at bounding box center [365, 162] width 244 height 22
paste input "number"
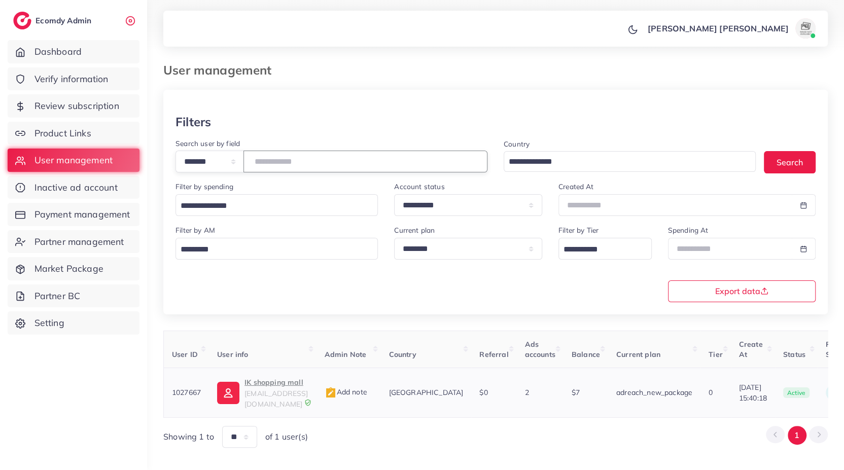
scroll to position [0, 205]
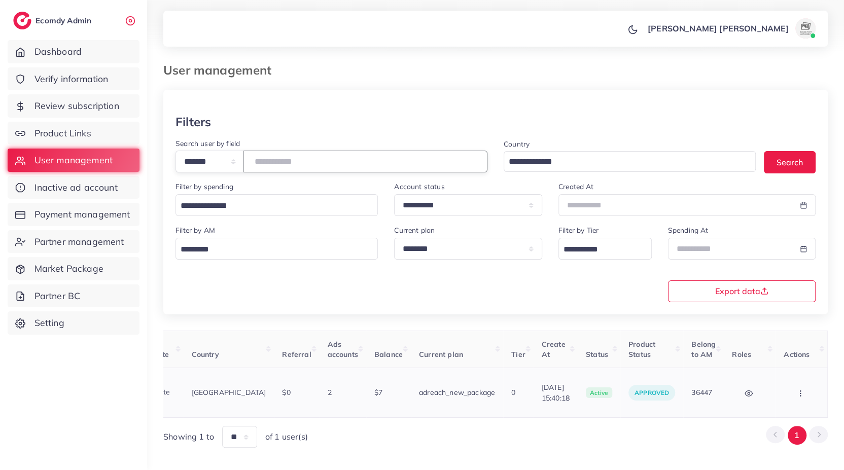
click at [794, 386] on button "button" at bounding box center [800, 392] width 35 height 23
click at [0, 0] on link "Assign to AM" at bounding box center [0, 0] width 0 height 0
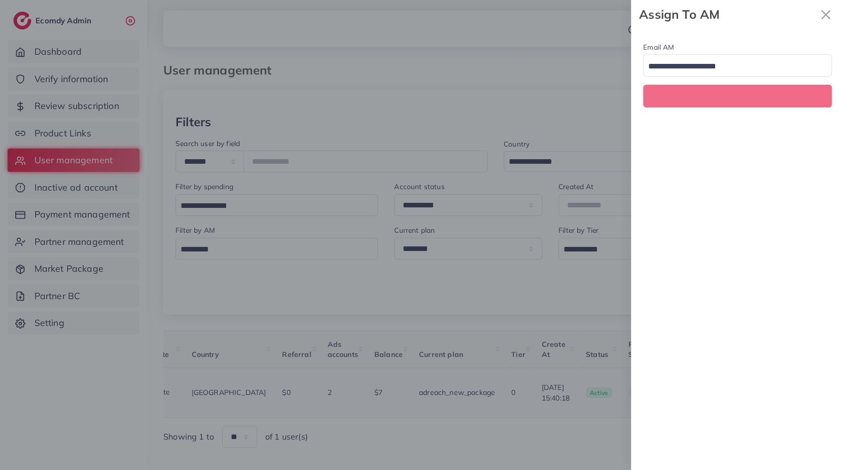
scroll to position [0, 205]
click at [707, 77] on div "Email AM Loading... Assign To AM" at bounding box center [737, 74] width 213 height 90
click at [701, 64] on input "Search for option" at bounding box center [731, 67] width 174 height 16
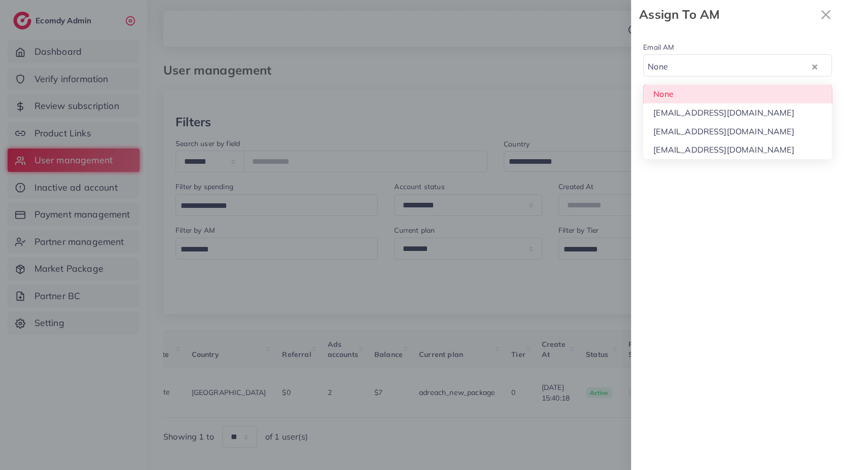
click at [689, 95] on div "Email AM None Loading... None hadibaaslam@gmail.com natashashahid163@gmail.com …" at bounding box center [737, 74] width 213 height 90
click at [689, 95] on button "Assign To AM" at bounding box center [737, 96] width 189 height 22
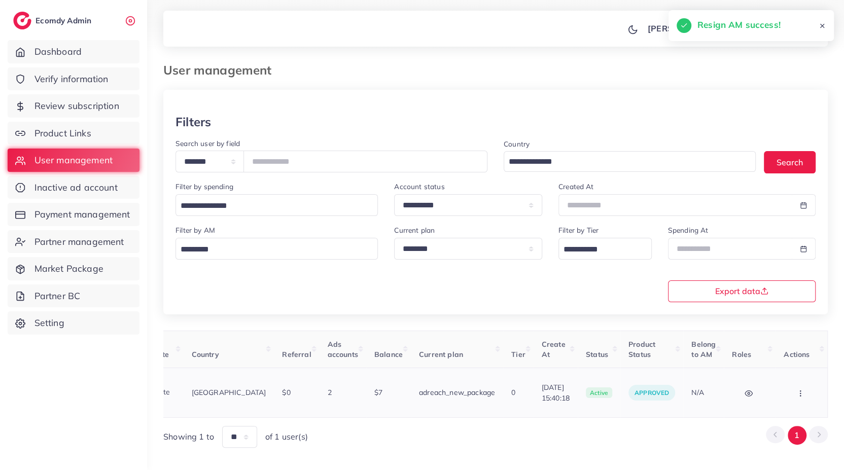
click at [804, 392] on button "button" at bounding box center [800, 392] width 35 height 23
click at [804, 392] on link "Assign to AM" at bounding box center [779, 400] width 84 height 22
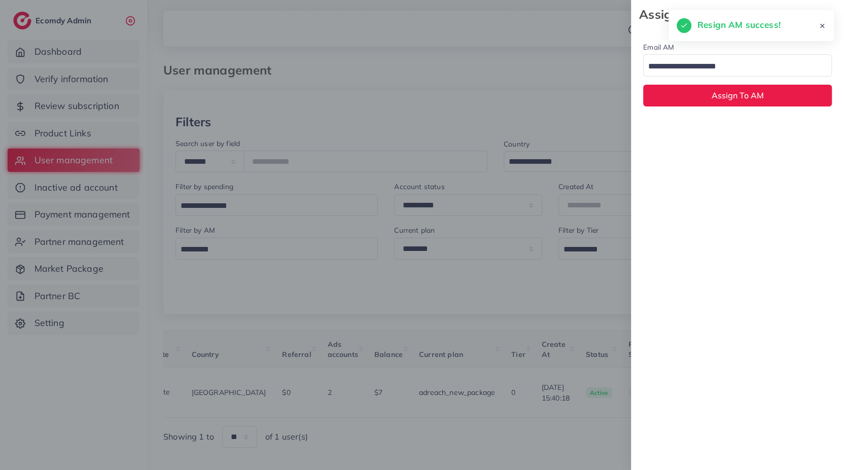
click at [699, 68] on input "Search for option" at bounding box center [731, 67] width 174 height 16
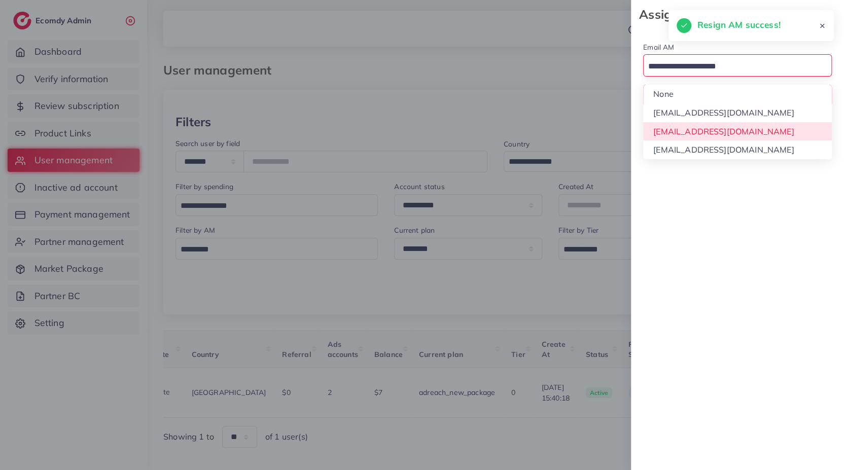
click at [697, 130] on div "Email AM Loading... None hadibaaslam@gmail.com natashashahid163@gmail.com wajah…" at bounding box center [737, 249] width 213 height 441
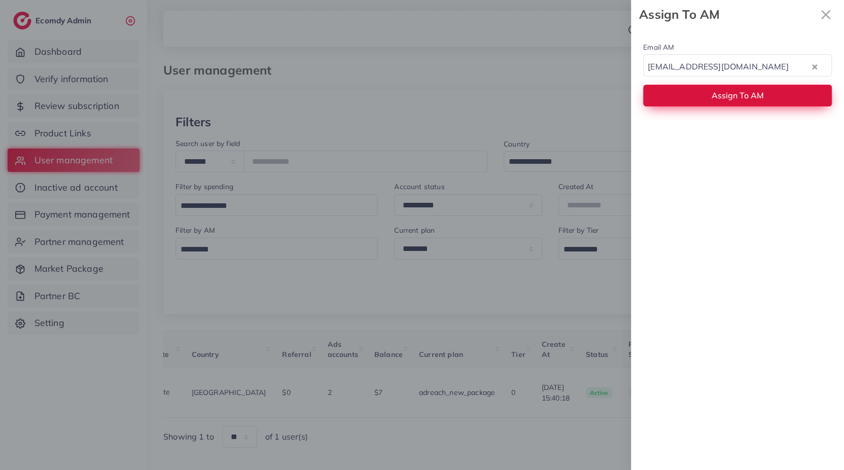
click at [704, 95] on button "Assign To AM" at bounding box center [737, 96] width 189 height 22
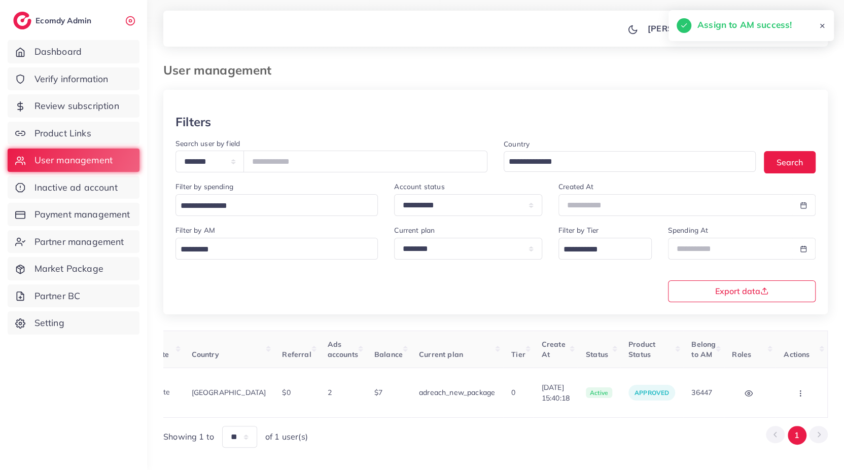
scroll to position [0, 0]
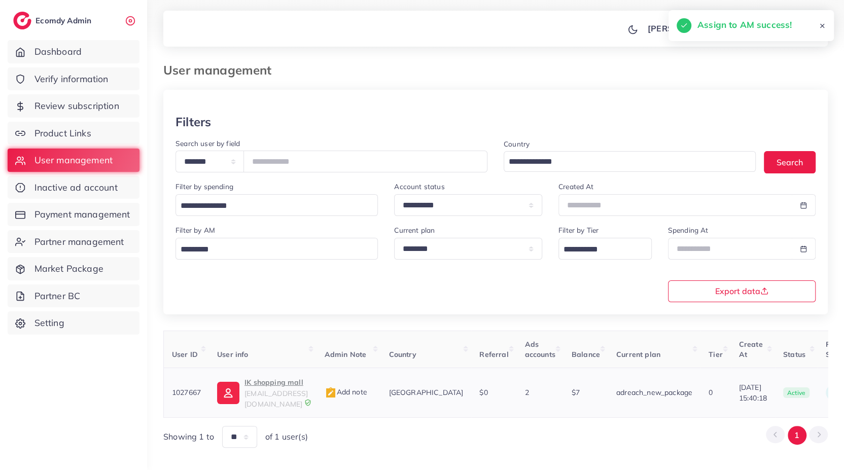
click at [288, 382] on p "IK shopping mall" at bounding box center [275, 382] width 63 height 12
click at [299, 159] on input "*******" at bounding box center [365, 162] width 244 height 22
paste input "**********"
type input "**********"
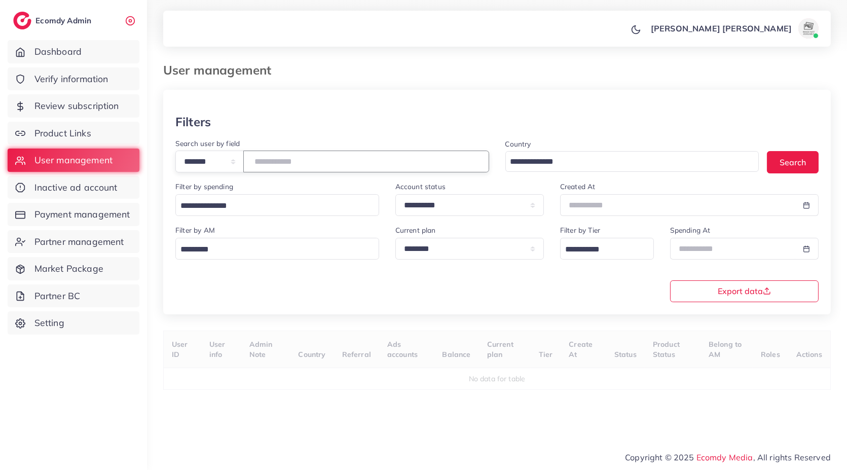
click at [304, 168] on input "number" at bounding box center [366, 162] width 246 height 22
paste input "*******"
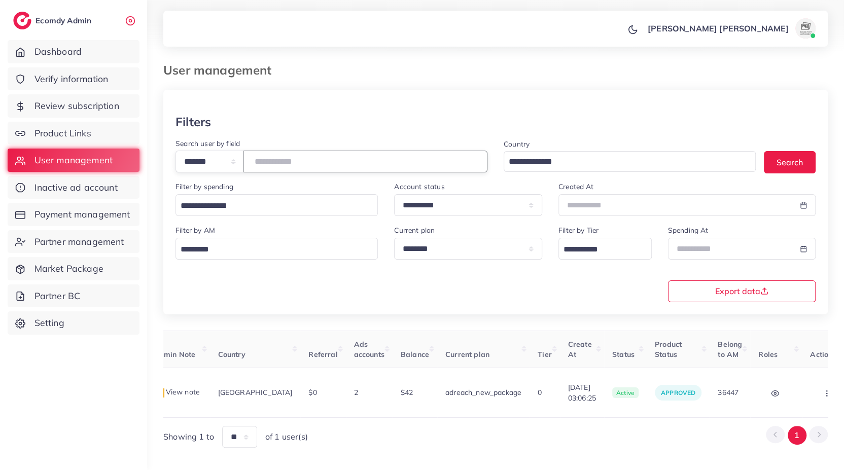
scroll to position [0, 192]
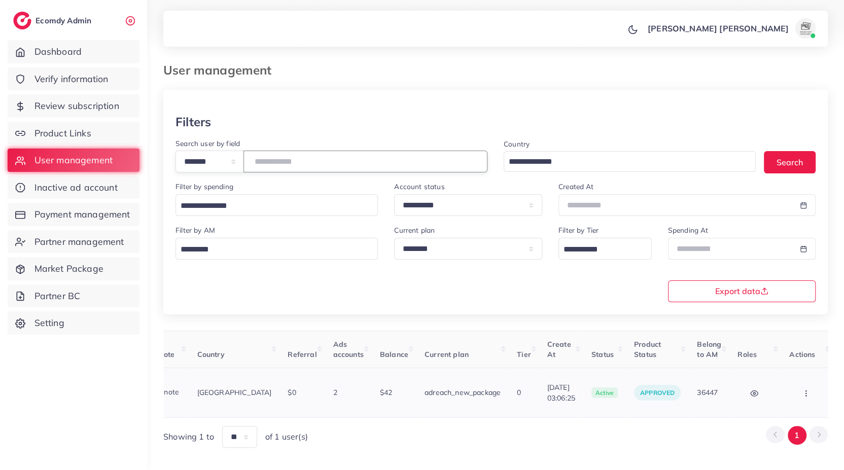
click at [804, 390] on icon "button" at bounding box center [806, 393] width 8 height 8
click at [804, 390] on link "Assign to AM" at bounding box center [784, 400] width 84 height 22
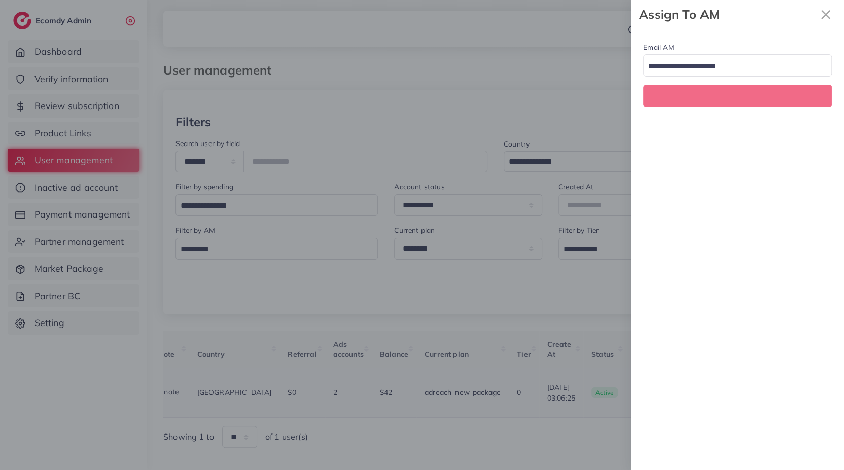
scroll to position [0, 192]
click at [696, 76] on div "Loading..." at bounding box center [737, 65] width 189 height 22
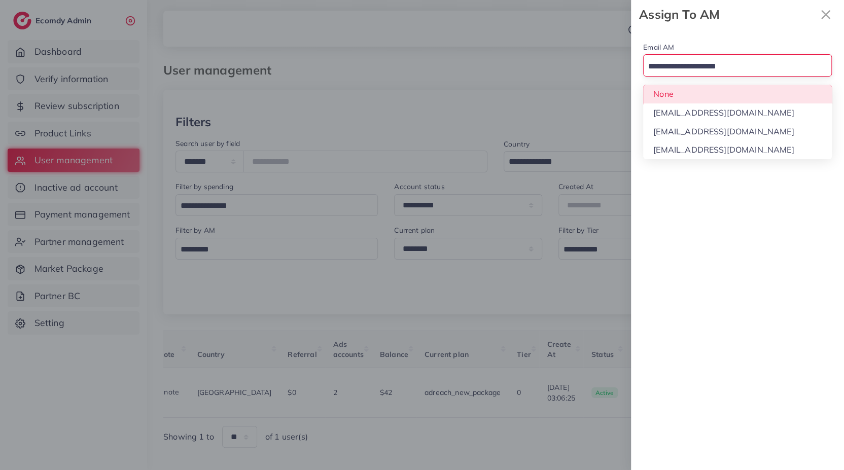
click at [693, 92] on div "Email AM Loading... None hadibaaslam@gmail.com natashashahid163@gmail.com wajah…" at bounding box center [737, 74] width 213 height 90
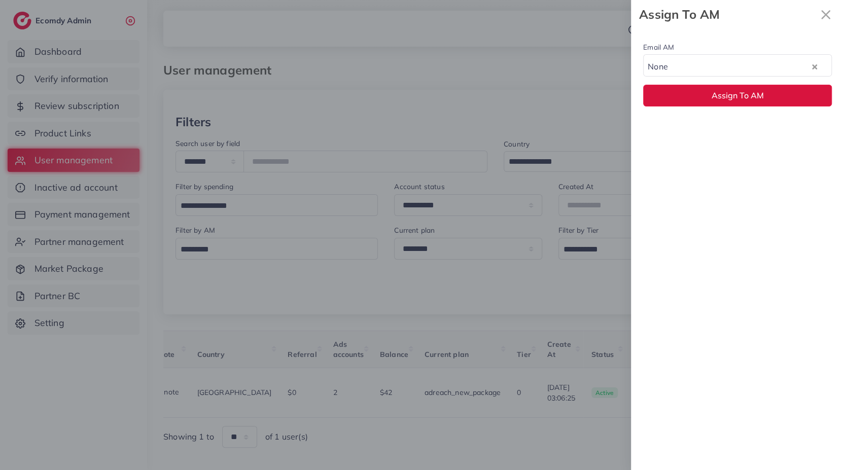
click at [693, 92] on button "Assign To AM" at bounding box center [737, 96] width 189 height 22
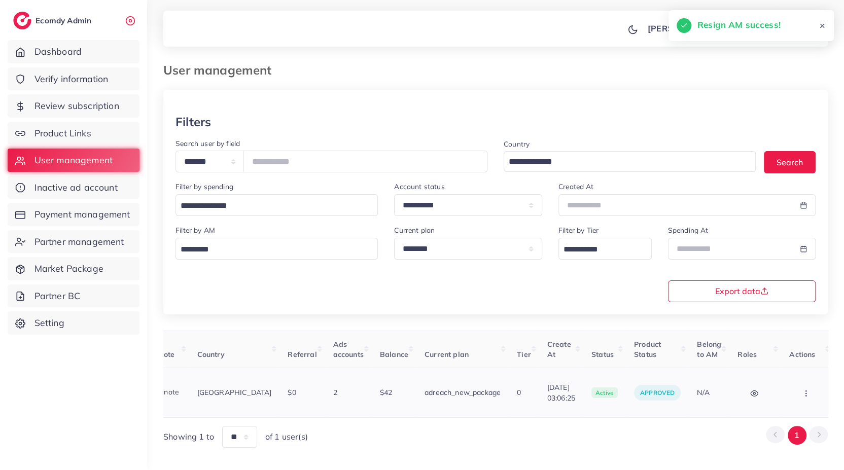
click at [802, 389] on icon "button" at bounding box center [806, 393] width 8 height 8
click at [801, 389] on link "Assign to AM" at bounding box center [784, 400] width 84 height 22
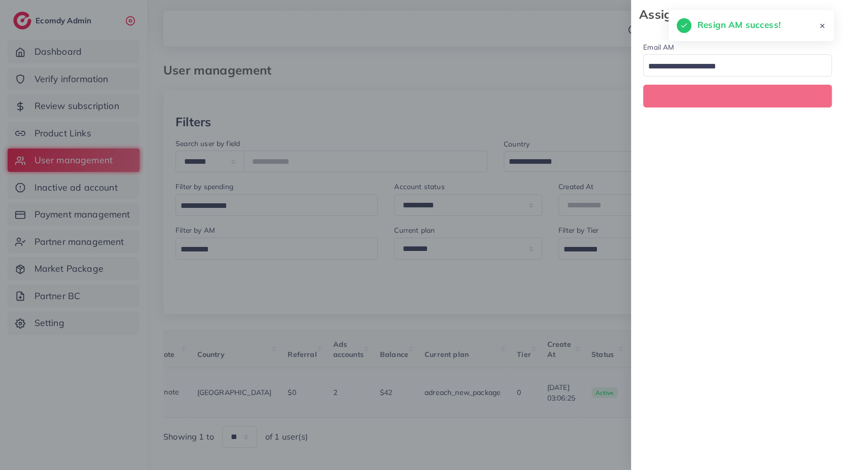
scroll to position [0, 192]
click at [703, 57] on div "Search for option" at bounding box center [731, 66] width 176 height 18
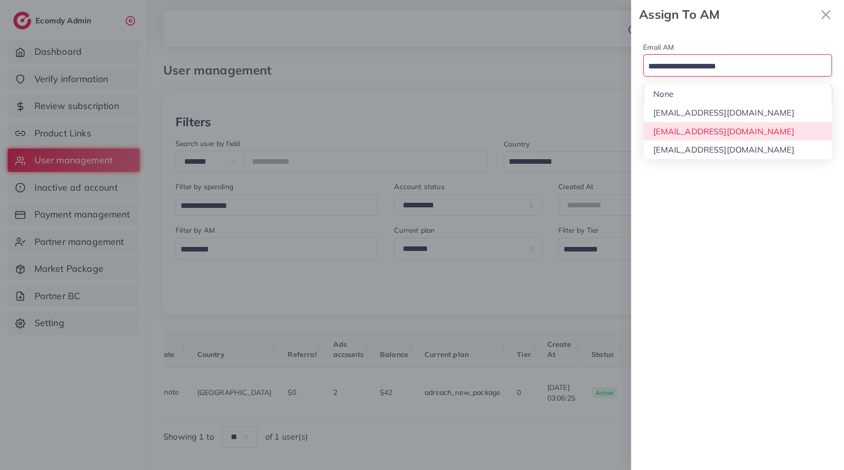
click at [693, 131] on div "Email AM Loading... None hadibaaslam@gmail.com natashashahid163@gmail.com wajah…" at bounding box center [737, 249] width 213 height 441
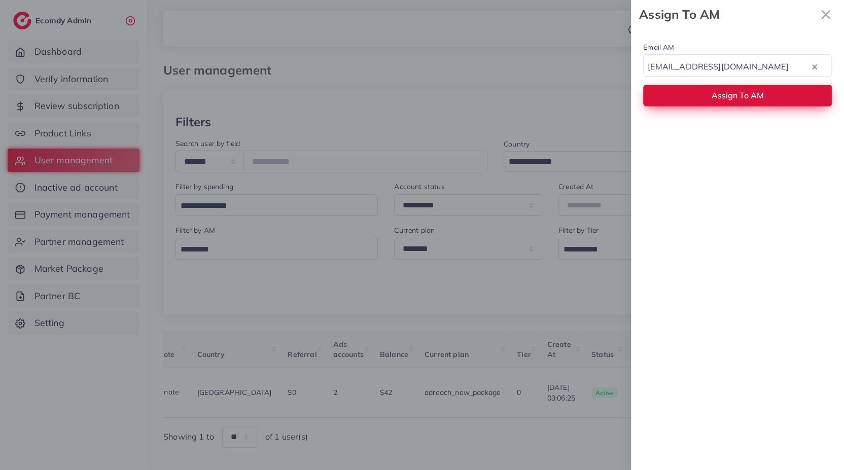
click at [714, 94] on span "Assign To AM" at bounding box center [737, 95] width 52 height 10
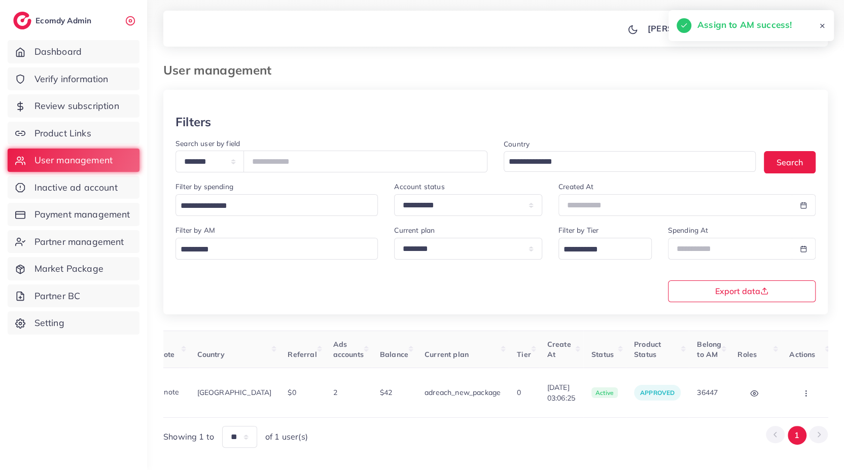
scroll to position [0, 0]
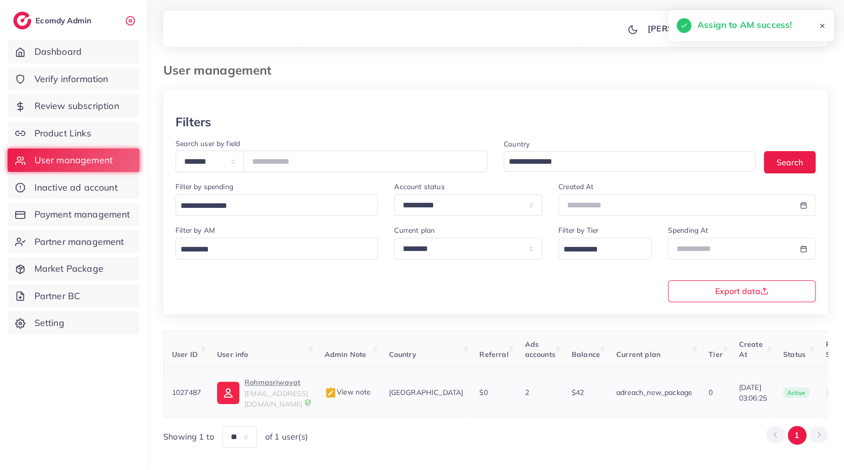
click at [266, 386] on p "Rohmasriwayat" at bounding box center [275, 382] width 63 height 12
click at [324, 158] on input "*******" at bounding box center [365, 162] width 244 height 22
paste input "number"
type input "*******"
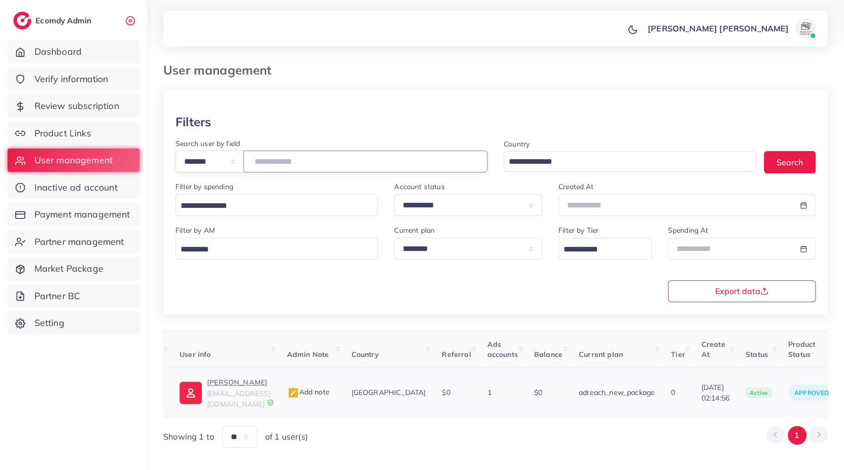
scroll to position [0, 29]
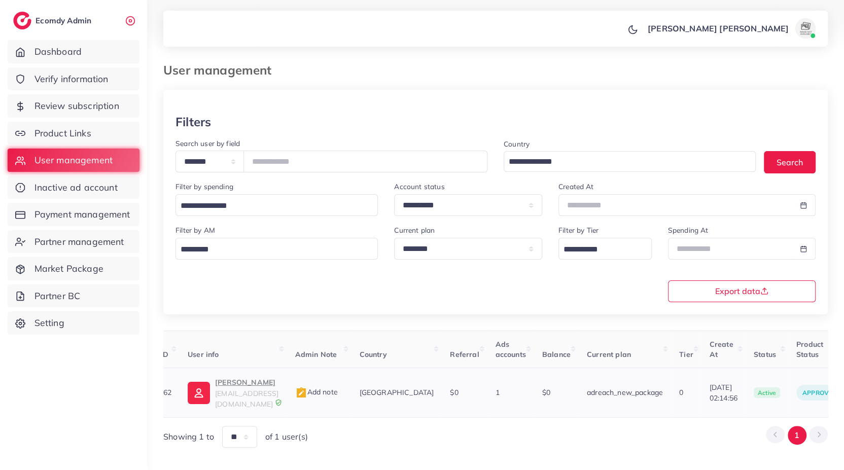
click at [241, 384] on p "Hamza Ahmed" at bounding box center [246, 382] width 63 height 12
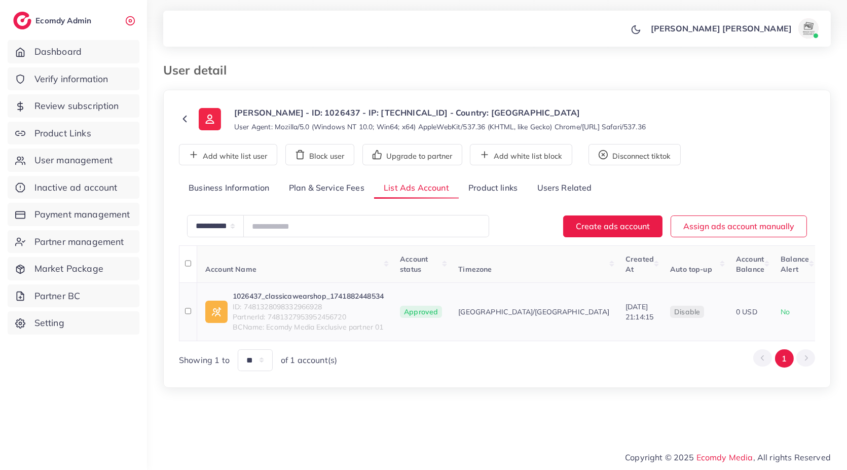
click at [308, 302] on span "ID: 7481328098332966928" at bounding box center [308, 307] width 151 height 10
copy span "7481328098332966928"
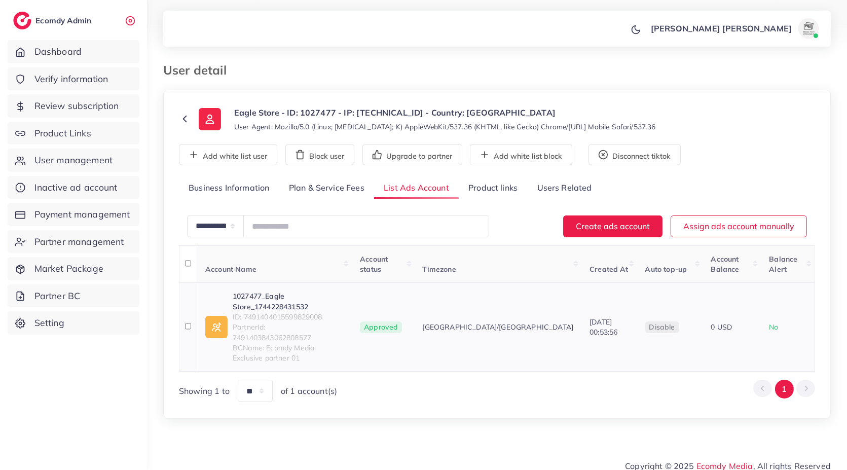
click at [300, 312] on span "ID: 7491404015599829008" at bounding box center [288, 317] width 111 height 10
click at [302, 312] on span "ID: 7501281175109959698" at bounding box center [288, 317] width 111 height 10
copy span "7501281175109959698"
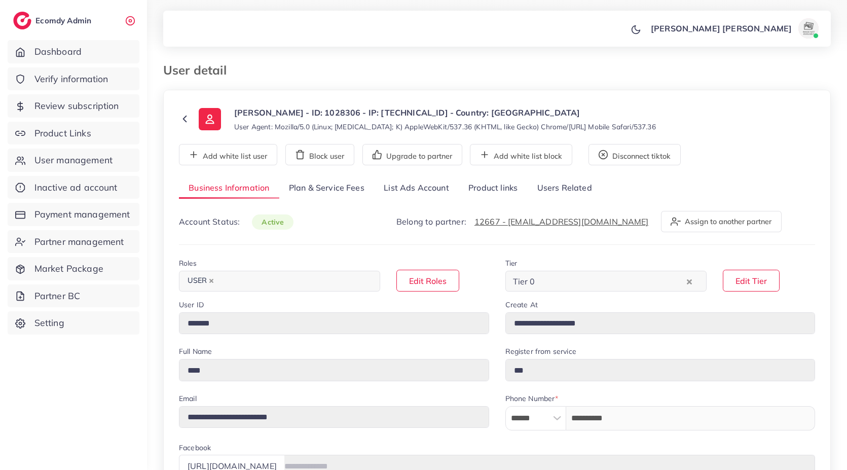
select select "********"
click at [420, 180] on link "List Ads Account" at bounding box center [416, 188] width 85 height 22
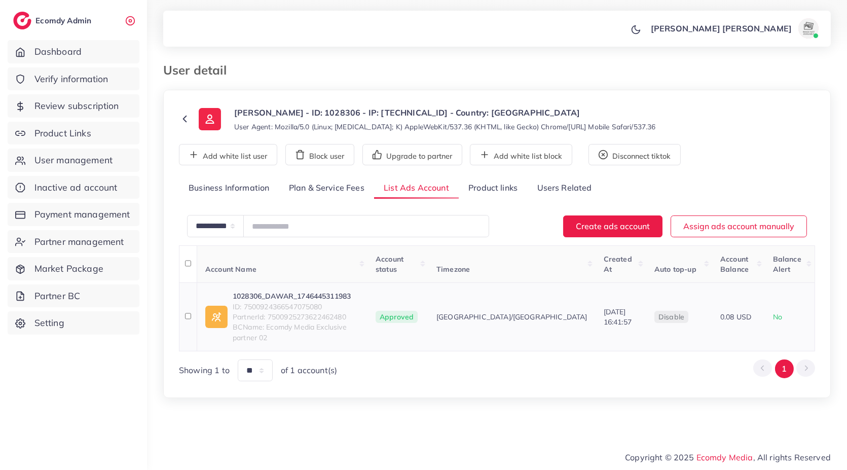
click at [309, 302] on span "ID: 7500924366547075080" at bounding box center [296, 307] width 127 height 10
copy span "7500924366547075080"
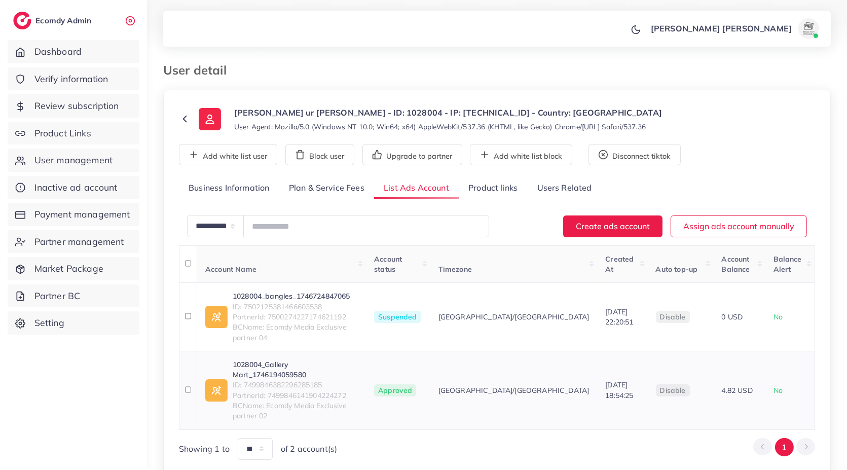
click at [293, 380] on span "ID: 7499846382296285185" at bounding box center [295, 385] width 125 height 10
copy span "7499846382296285185"
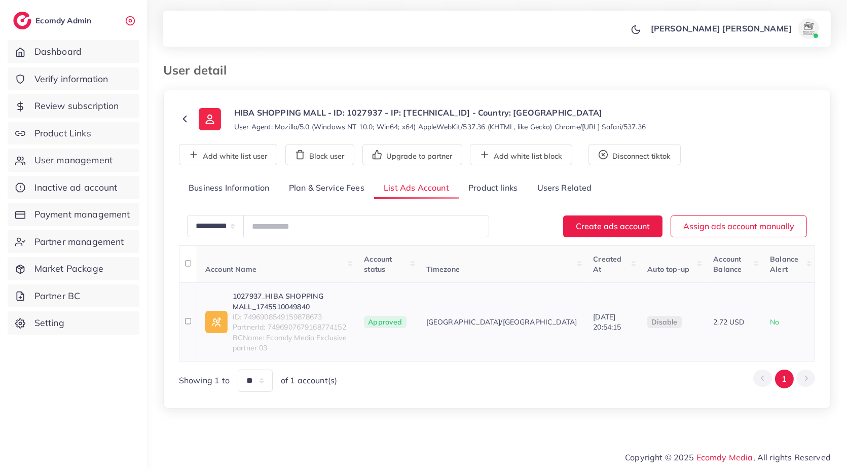
click at [282, 316] on span "ID: 7496908549159878673" at bounding box center [290, 317] width 115 height 10
copy span "7496908549159878673"
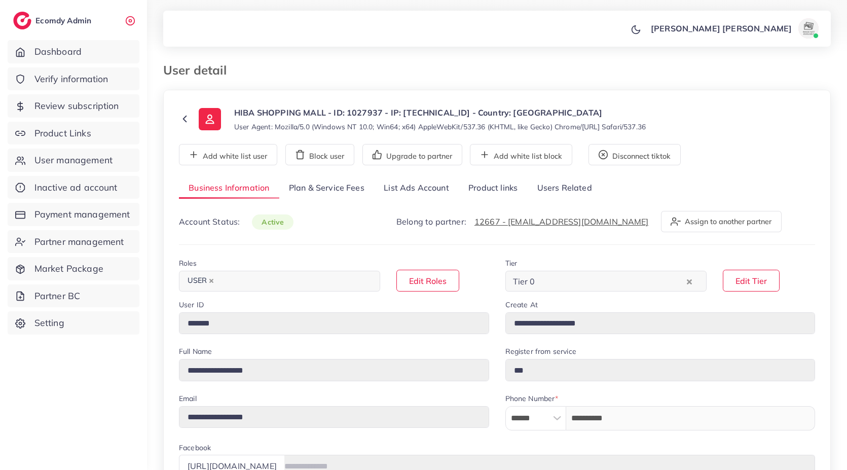
select select "********"
click at [417, 191] on link "List Ads Account" at bounding box center [416, 188] width 85 height 22
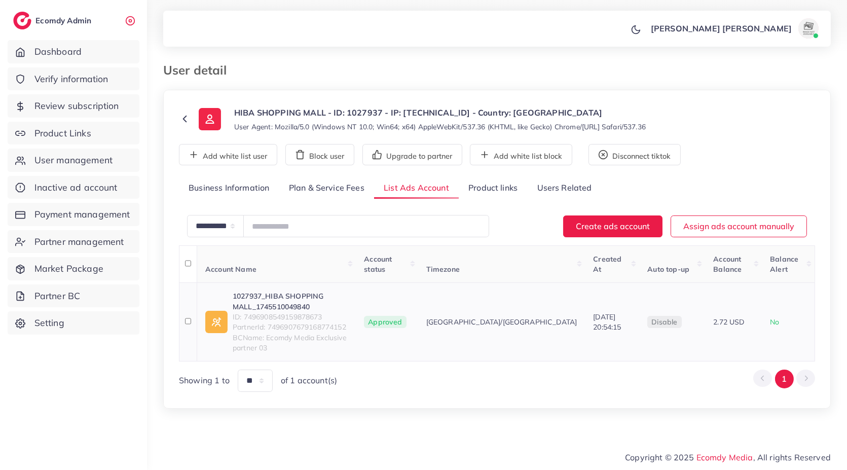
click at [294, 314] on span "ID: 7496908549159878673" at bounding box center [290, 317] width 115 height 10
copy span "7496908549159878673"
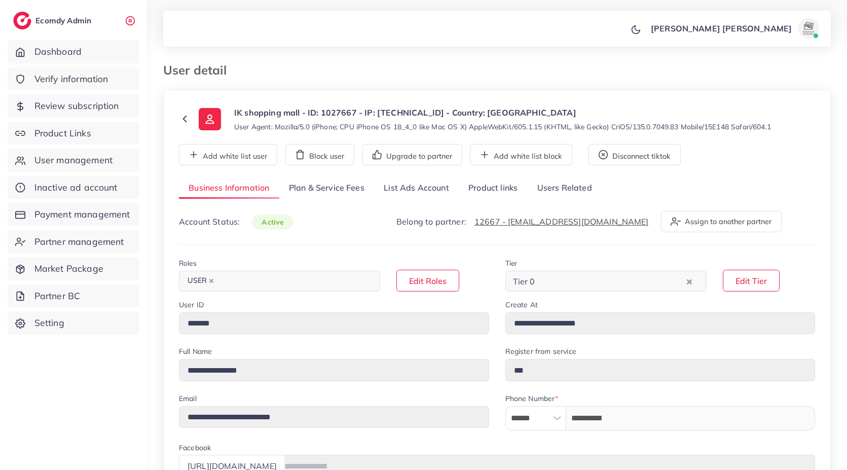
select select "********"
click at [413, 191] on link "List Ads Account" at bounding box center [416, 188] width 85 height 22
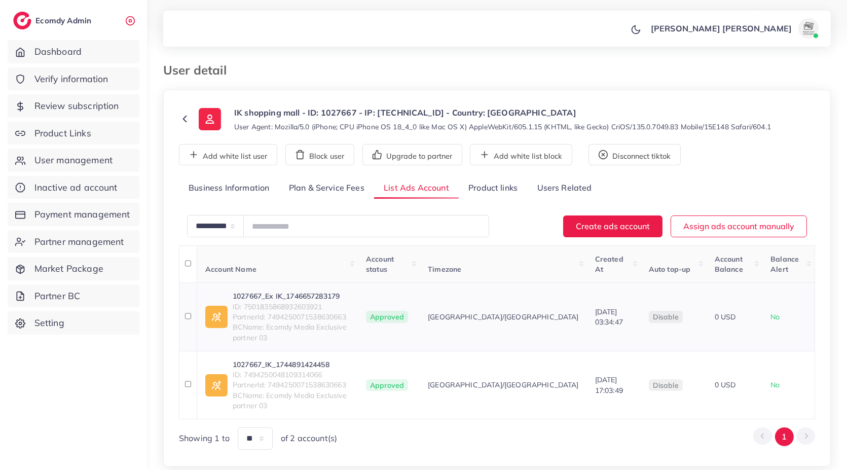
click at [306, 302] on span "ID: 7501835868932603921" at bounding box center [291, 307] width 117 height 10
copy span "7501835868932603921"
click at [303, 370] on span "ID: 7494250048109314066" at bounding box center [291, 375] width 117 height 10
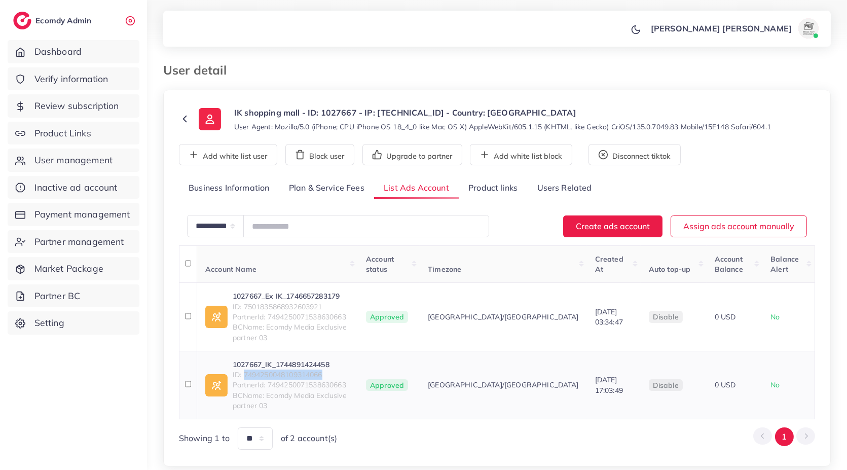
copy span "7494250048109314066"
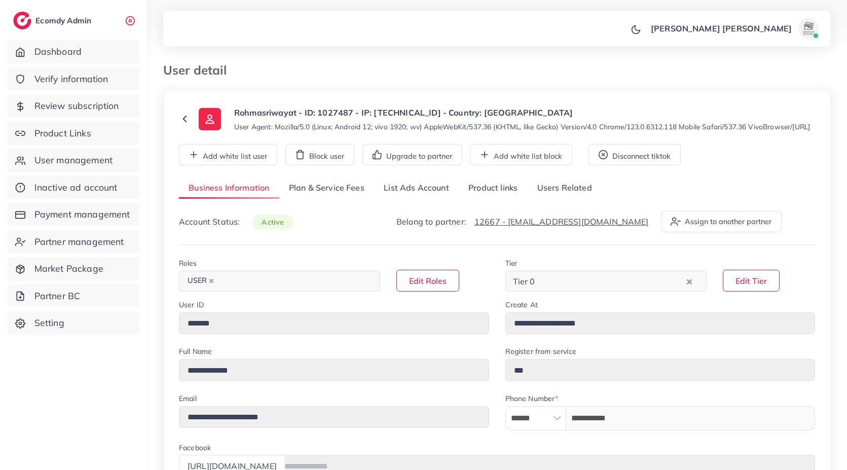
drag, startPoint x: 0, startPoint y: 0, endPoint x: 396, endPoint y: 193, distance: 440.2
click at [396, 193] on link "List Ads Account" at bounding box center [416, 188] width 85 height 22
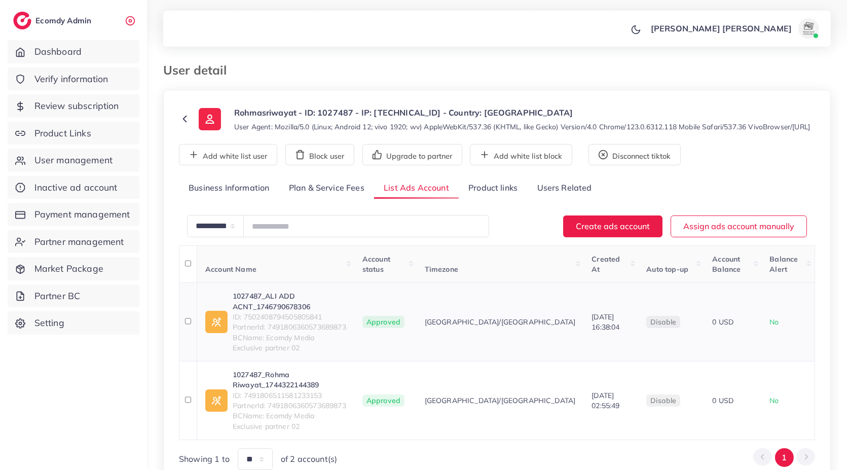
click at [296, 312] on span "ID: 7502408794505805841" at bounding box center [290, 317] width 114 height 10
copy span "7502408794505805841"
click at [299, 390] on span "ID: 7491806511581233153" at bounding box center [290, 395] width 114 height 10
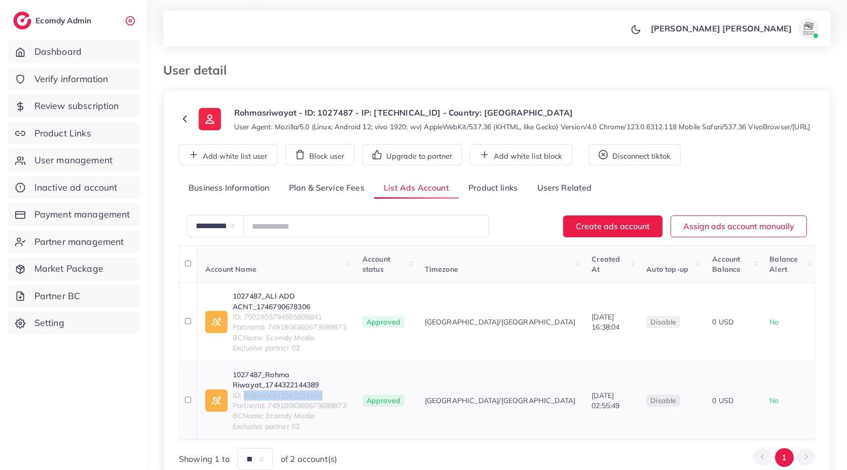
copy span "7491806511581233153"
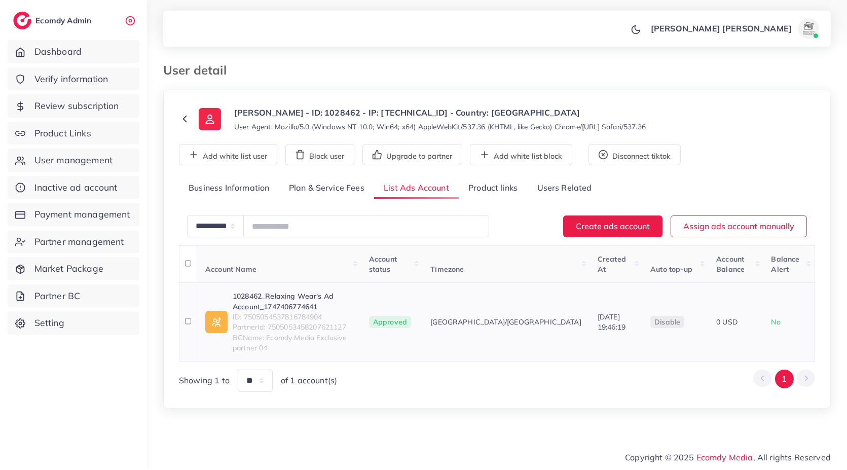
click at [266, 314] on span "ID: 7505054537816784904" at bounding box center [293, 317] width 120 height 10
copy span "7505054537816784904"
